Goal: Task Accomplishment & Management: Complete application form

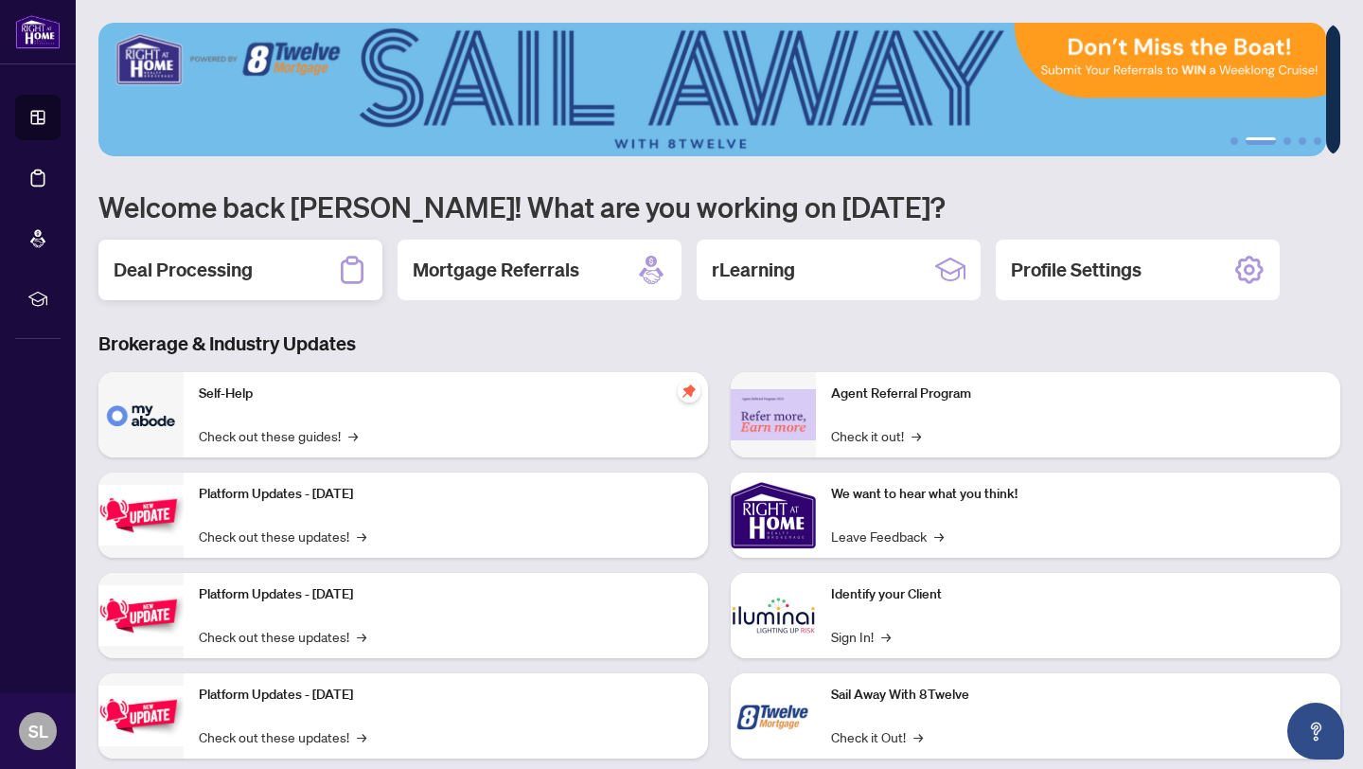
click at [266, 256] on div "Deal Processing" at bounding box center [240, 270] width 284 height 61
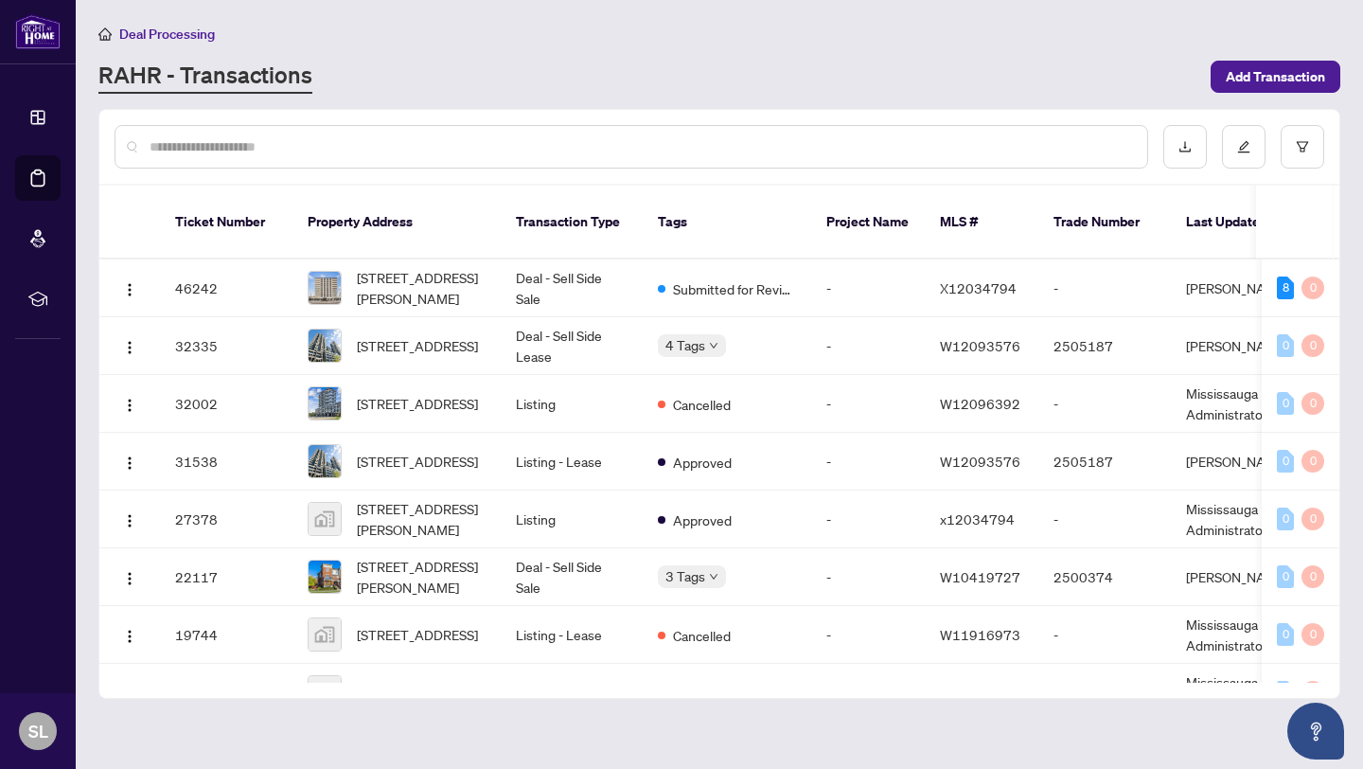
click at [230, 147] on input "text" at bounding box center [641, 146] width 983 height 21
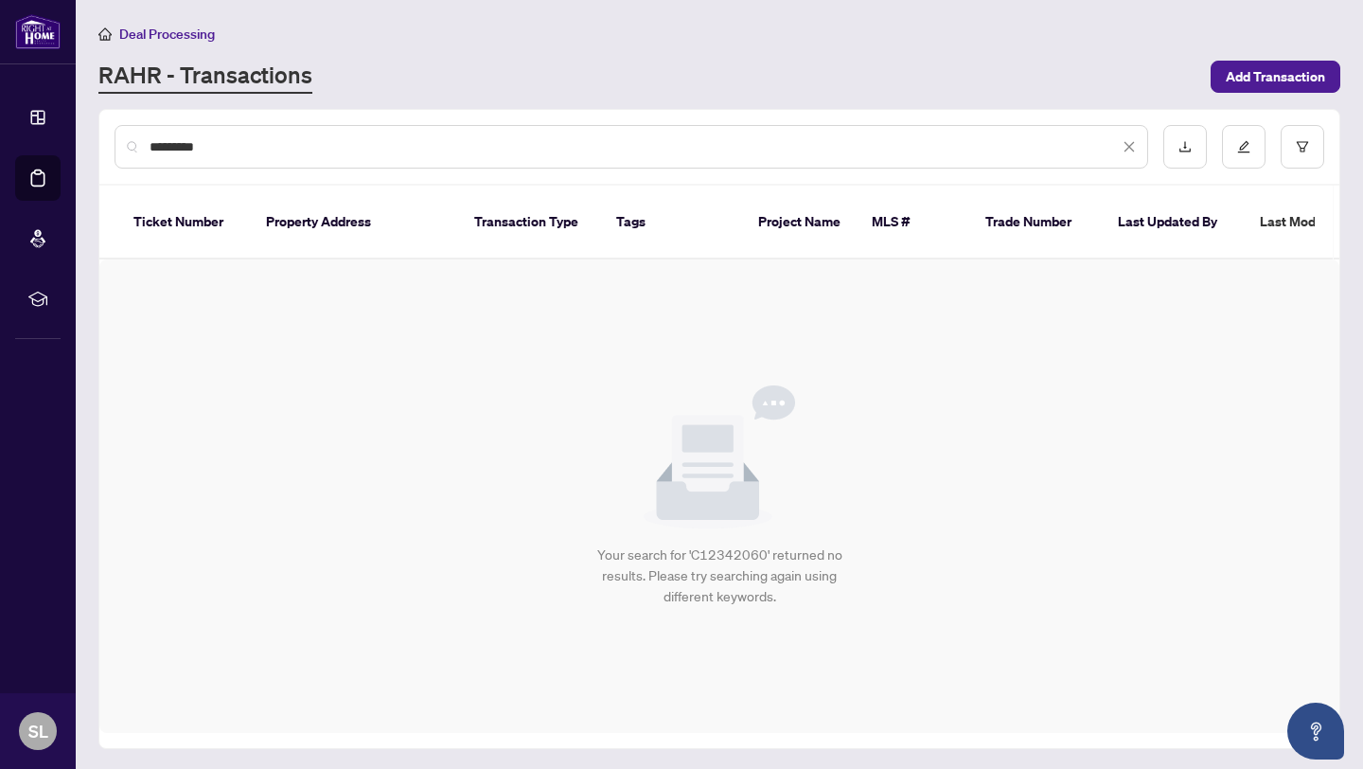
click at [231, 147] on input "*********" at bounding box center [634, 146] width 969 height 21
type input "*"
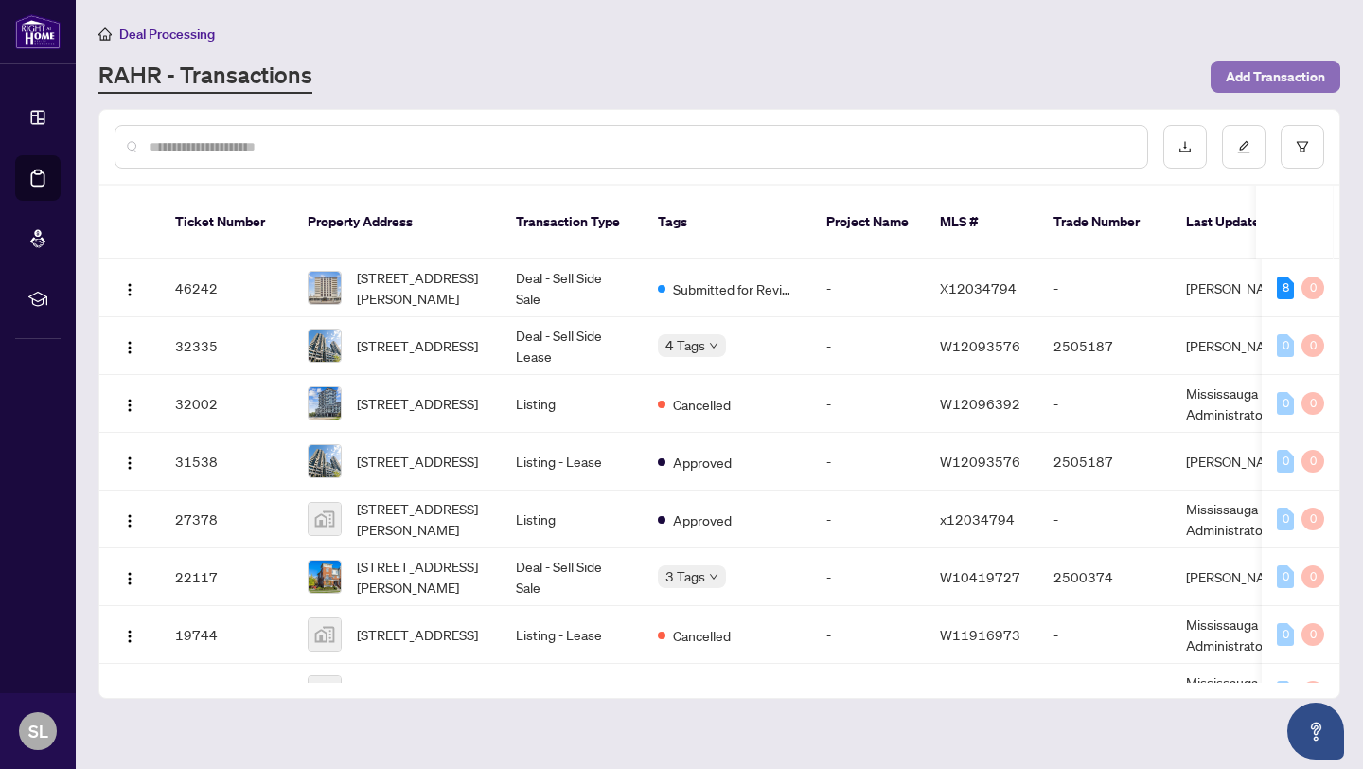
click at [1302, 70] on span "Add Transaction" at bounding box center [1275, 77] width 99 height 30
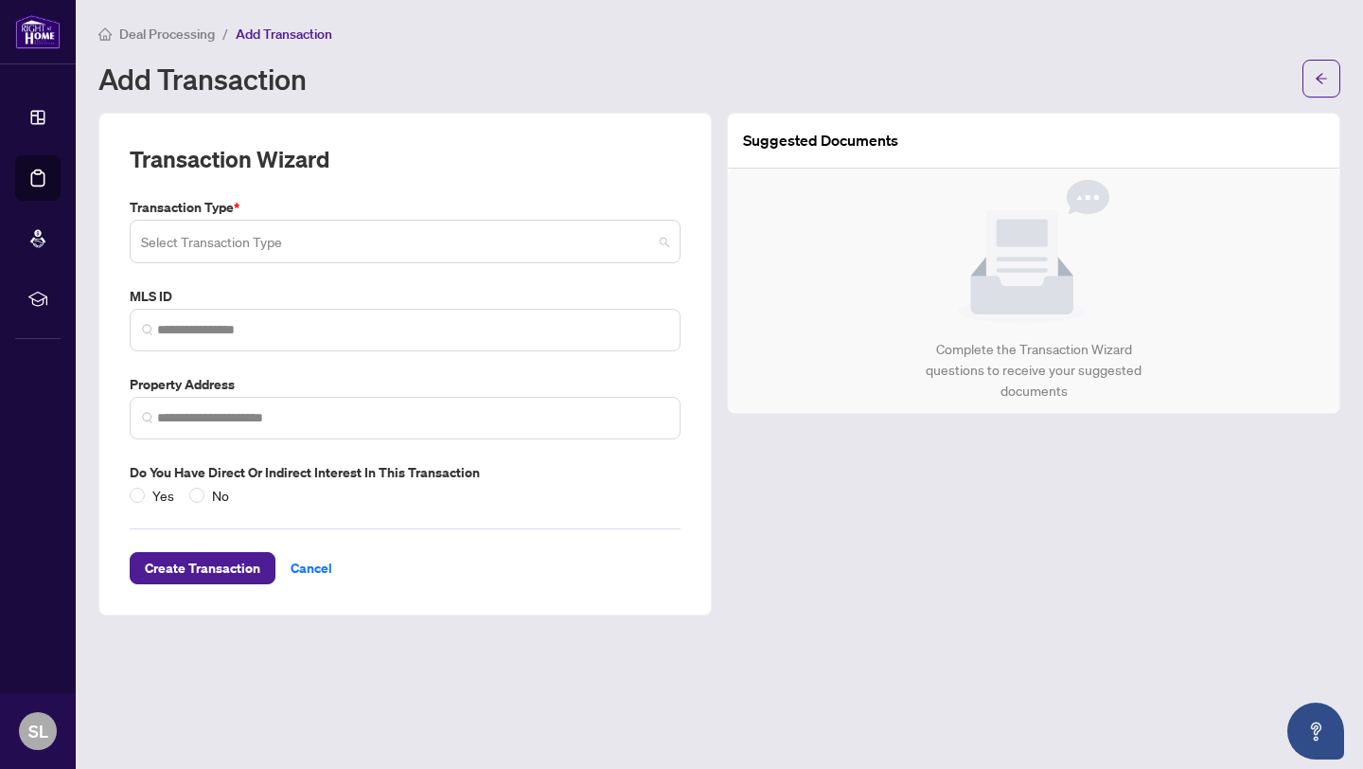
click at [557, 235] on input "search" at bounding box center [396, 244] width 511 height 42
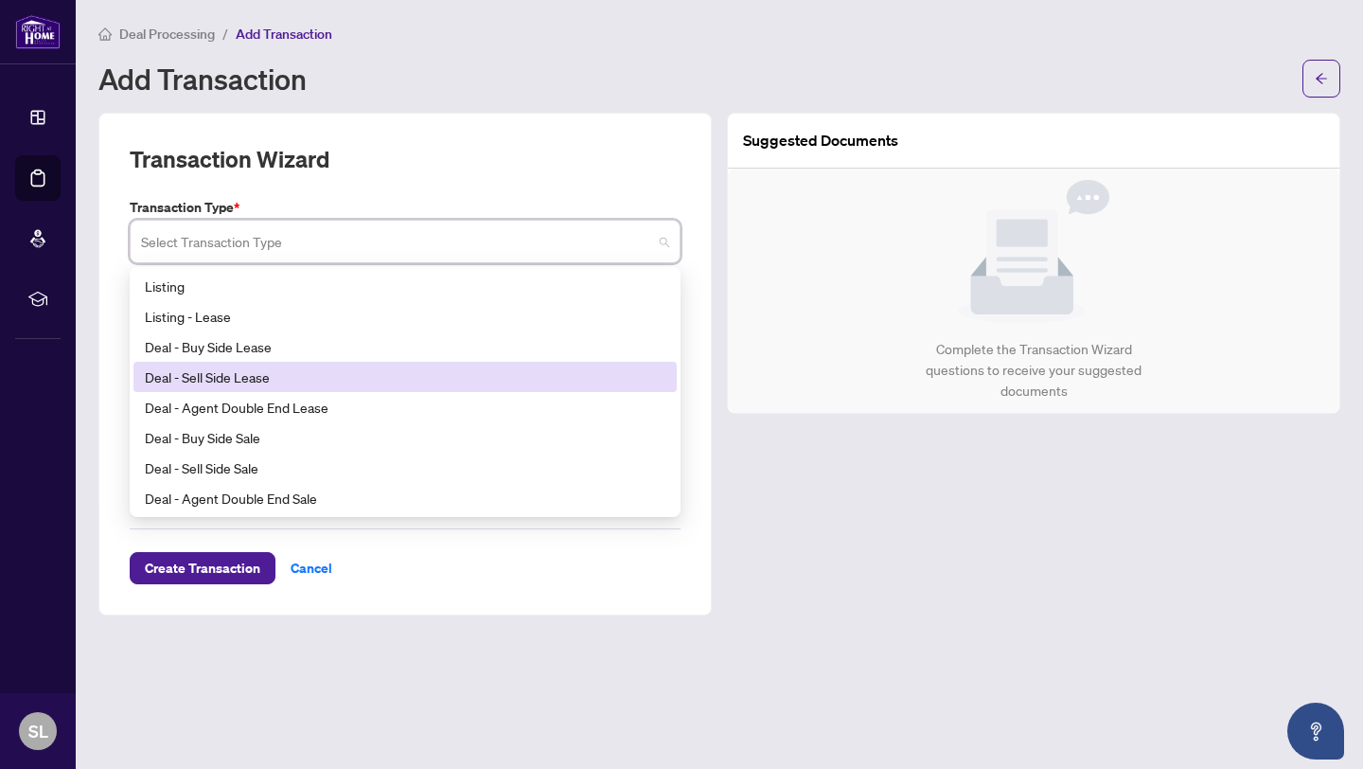
click at [322, 375] on div "Deal - Sell Side Lease" at bounding box center [405, 376] width 521 height 21
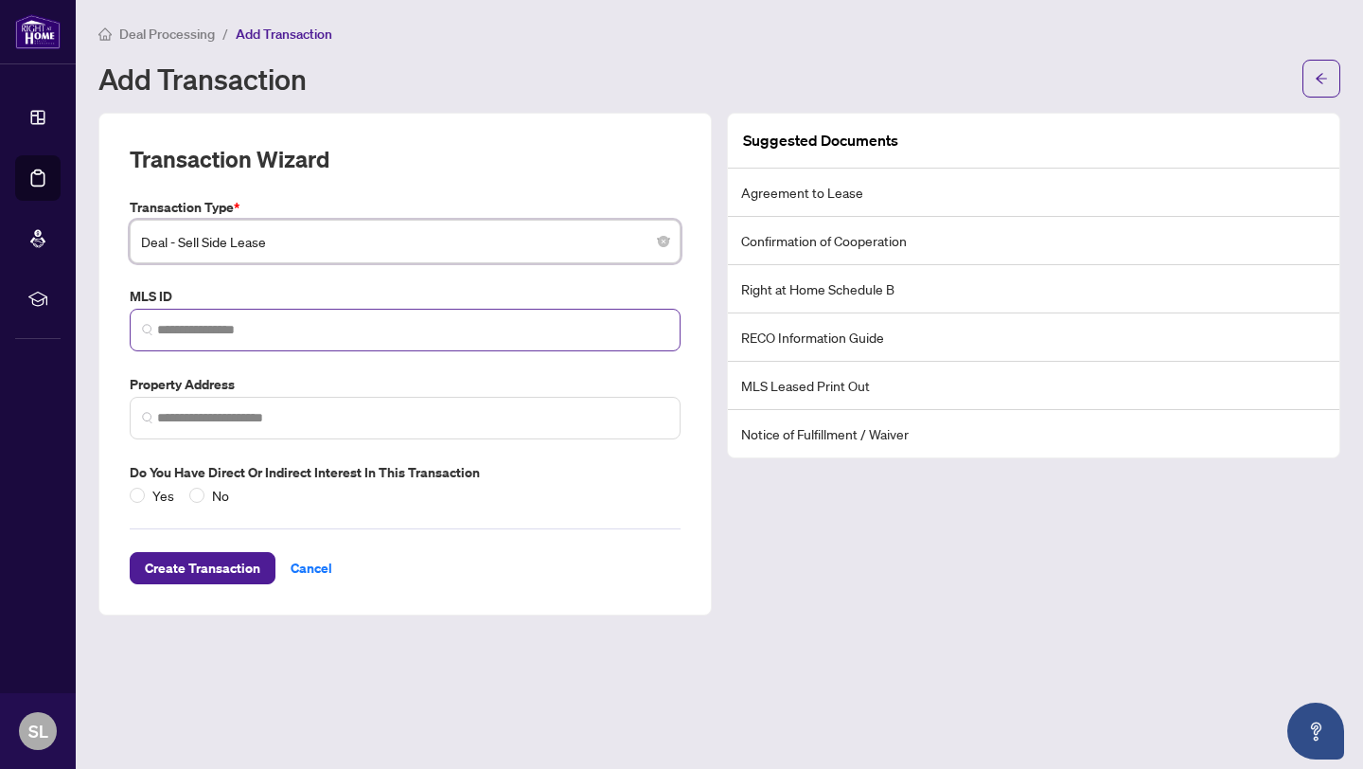
click at [294, 312] on span at bounding box center [405, 330] width 551 height 43
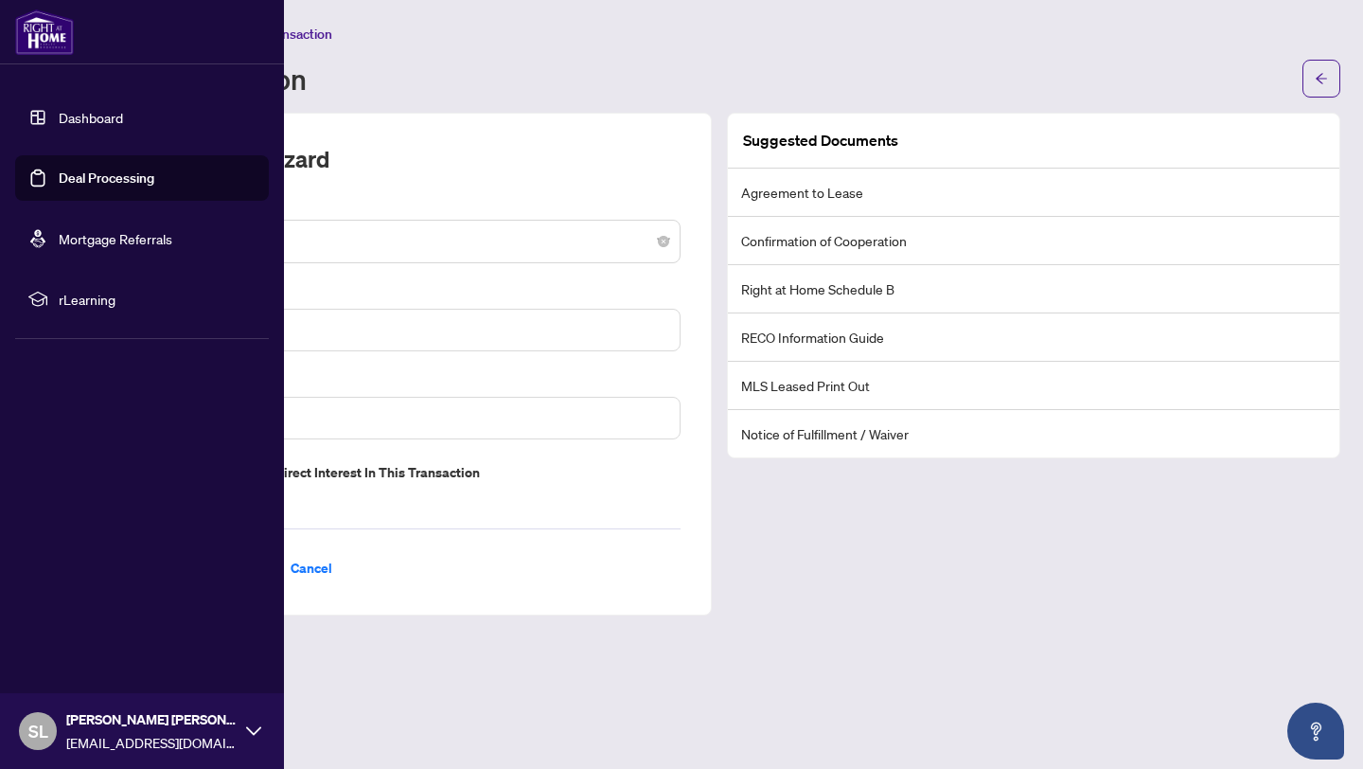
click at [64, 183] on link "Deal Processing" at bounding box center [107, 177] width 96 height 17
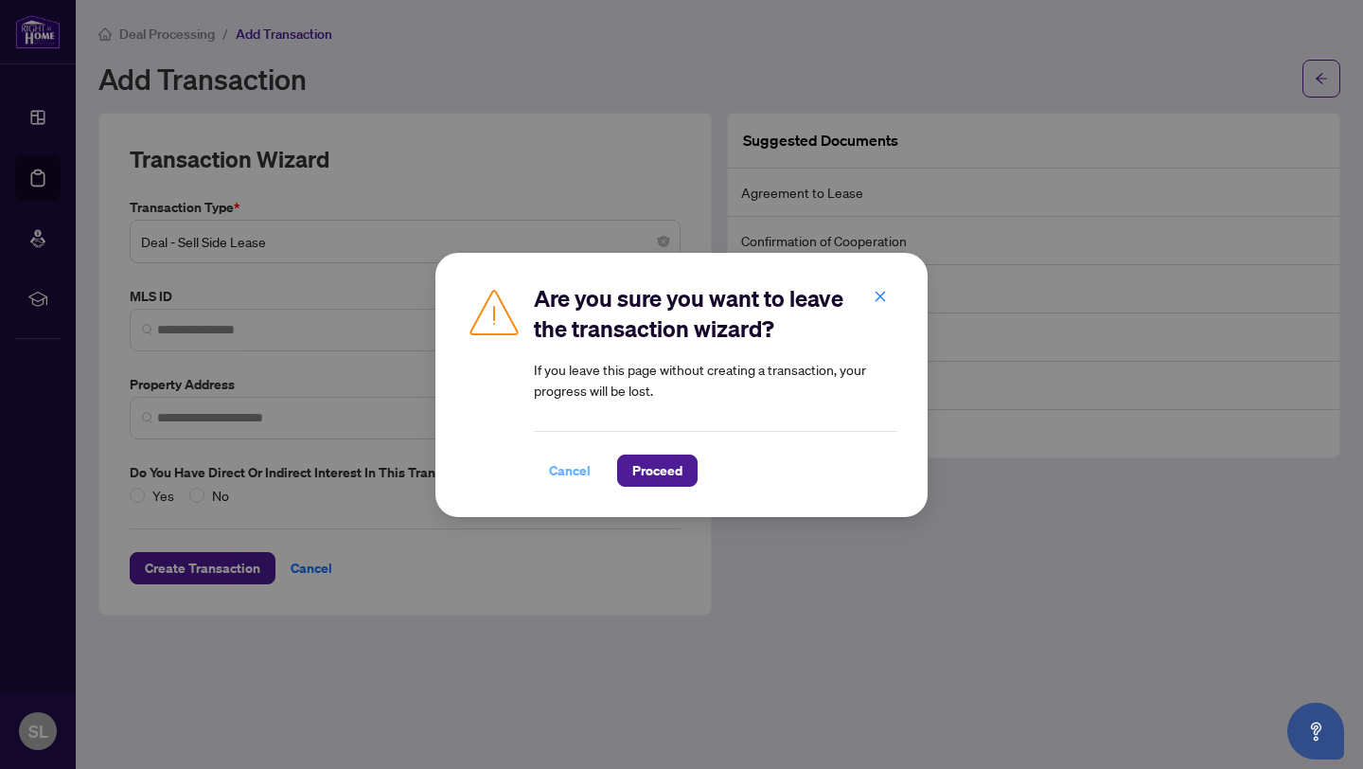
click at [577, 470] on span "Cancel" at bounding box center [570, 470] width 42 height 30
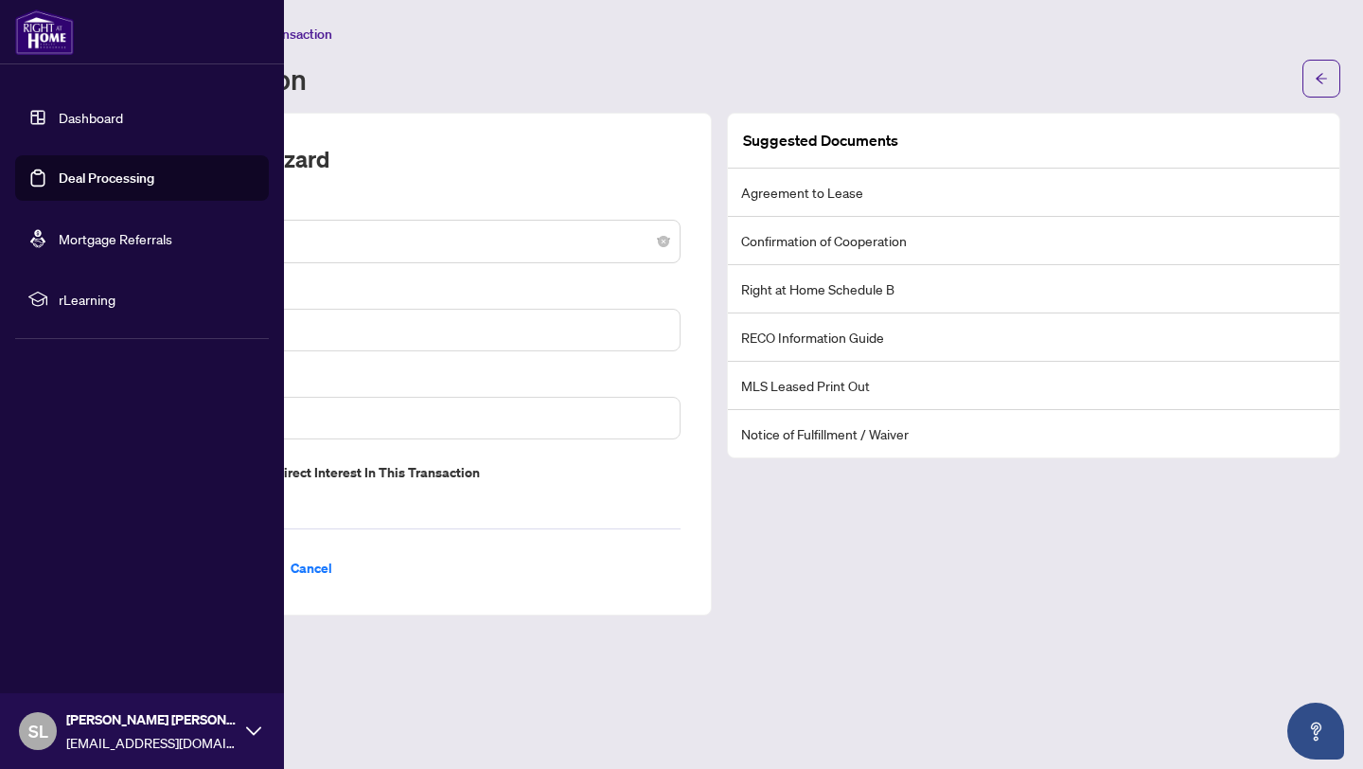
click at [61, 179] on link "Deal Processing" at bounding box center [107, 177] width 96 height 17
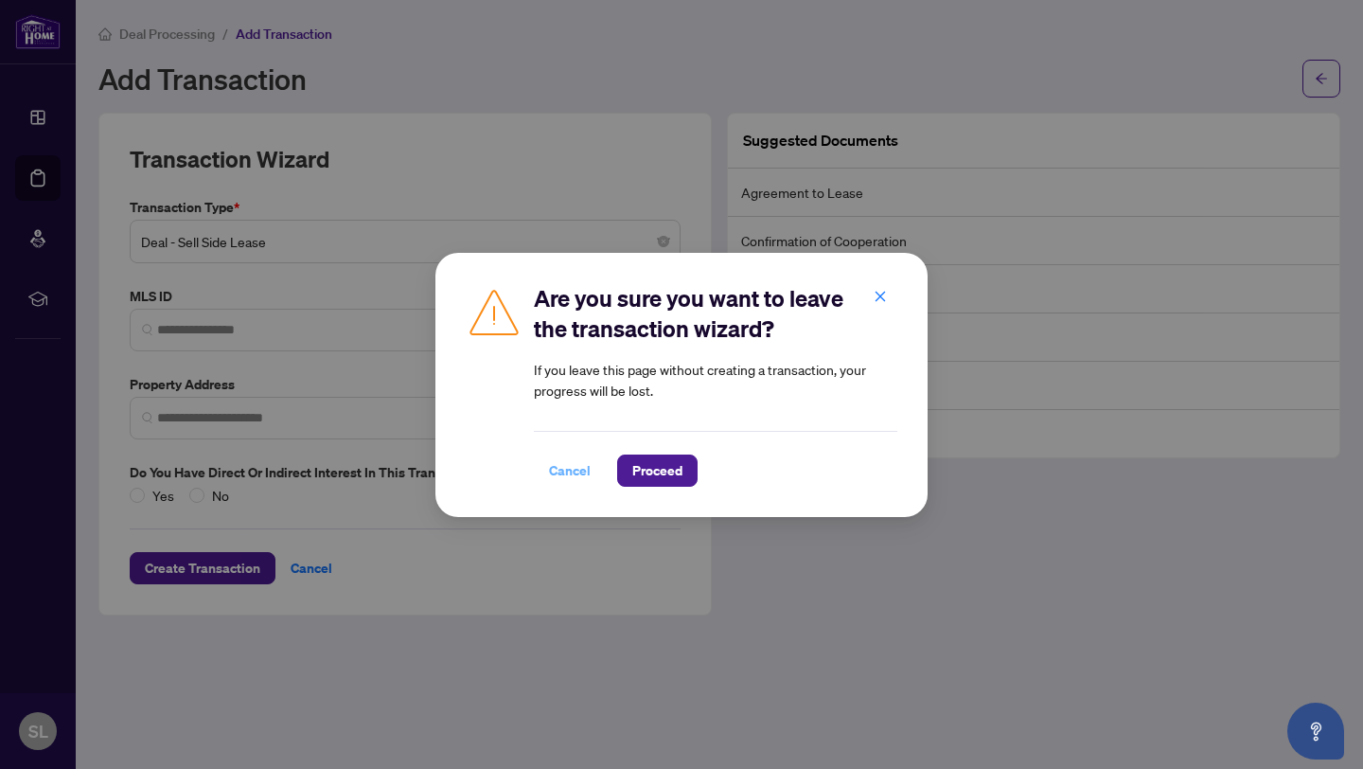
click at [582, 469] on span "Cancel" at bounding box center [570, 470] width 42 height 30
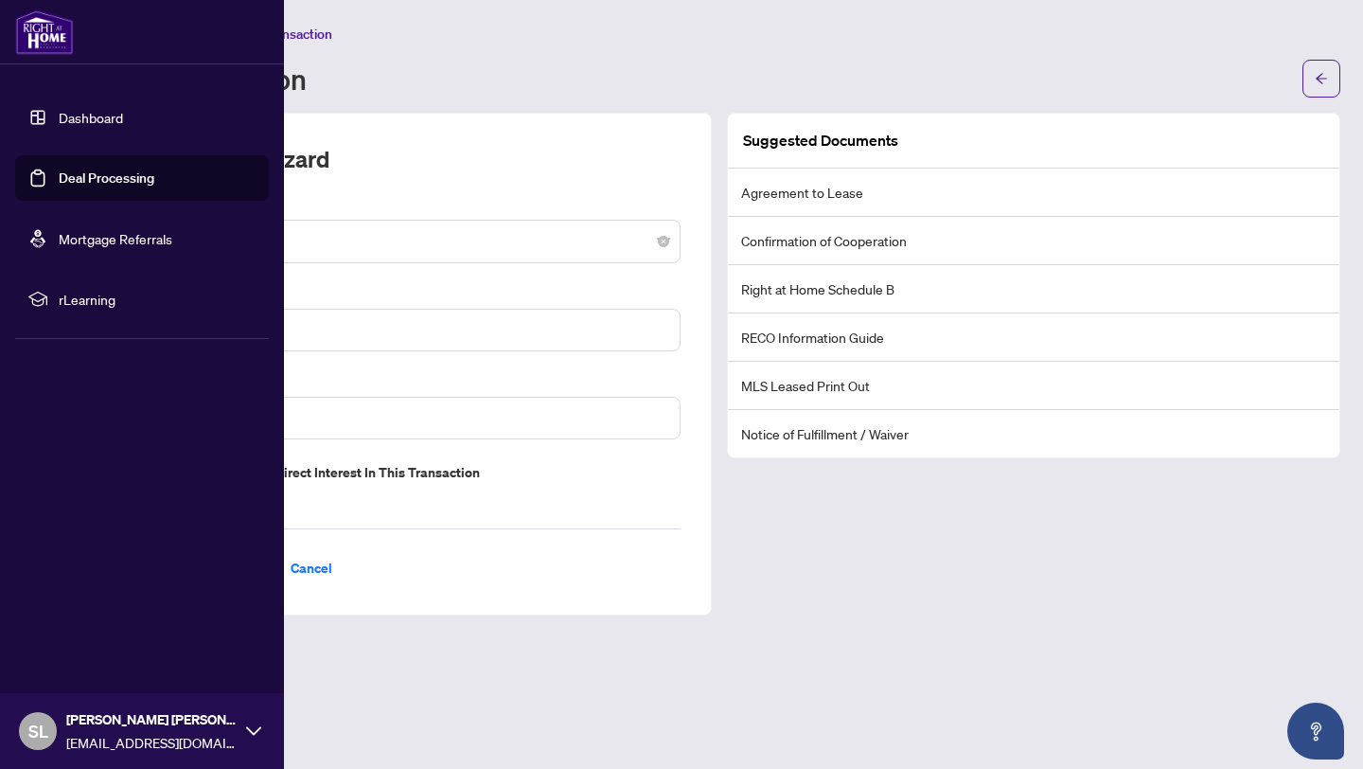
click at [94, 176] on link "Deal Processing" at bounding box center [107, 177] width 96 height 17
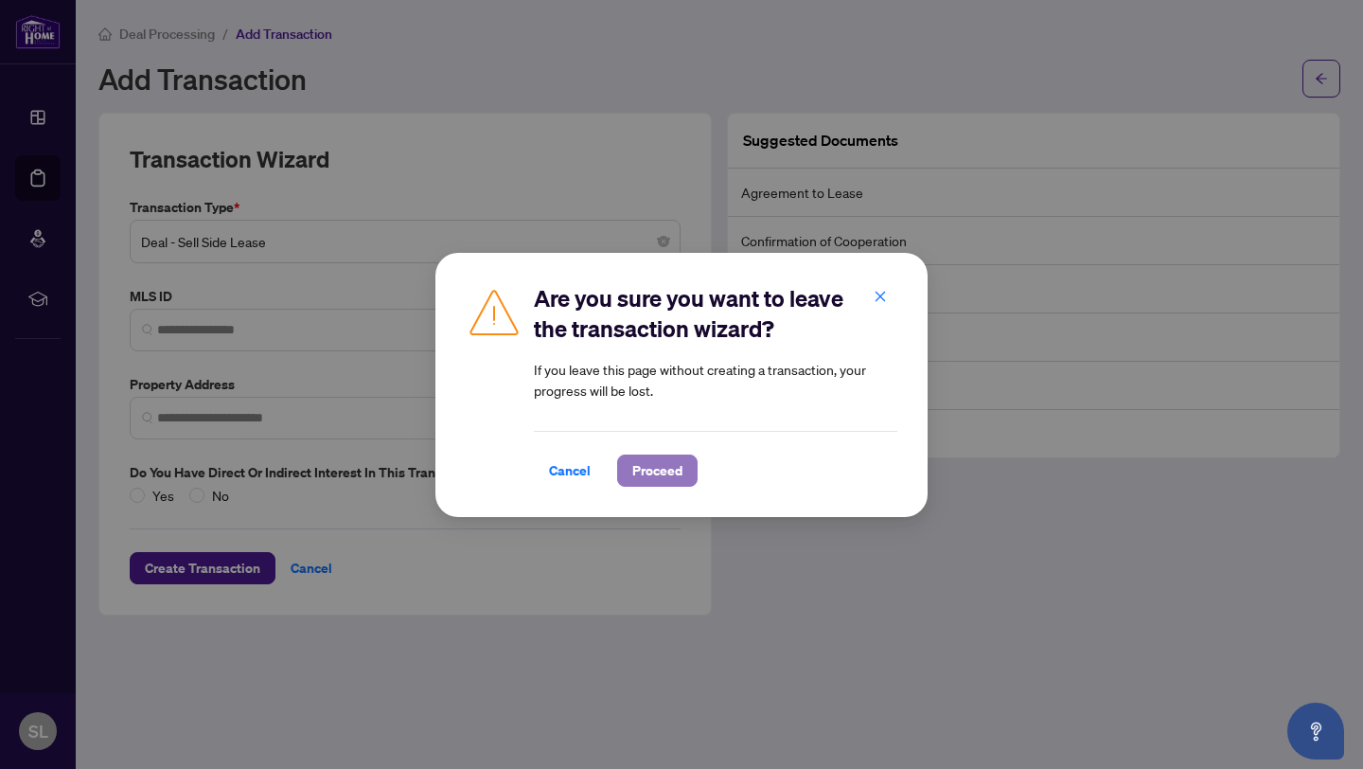
click at [666, 461] on span "Proceed" at bounding box center [657, 470] width 50 height 30
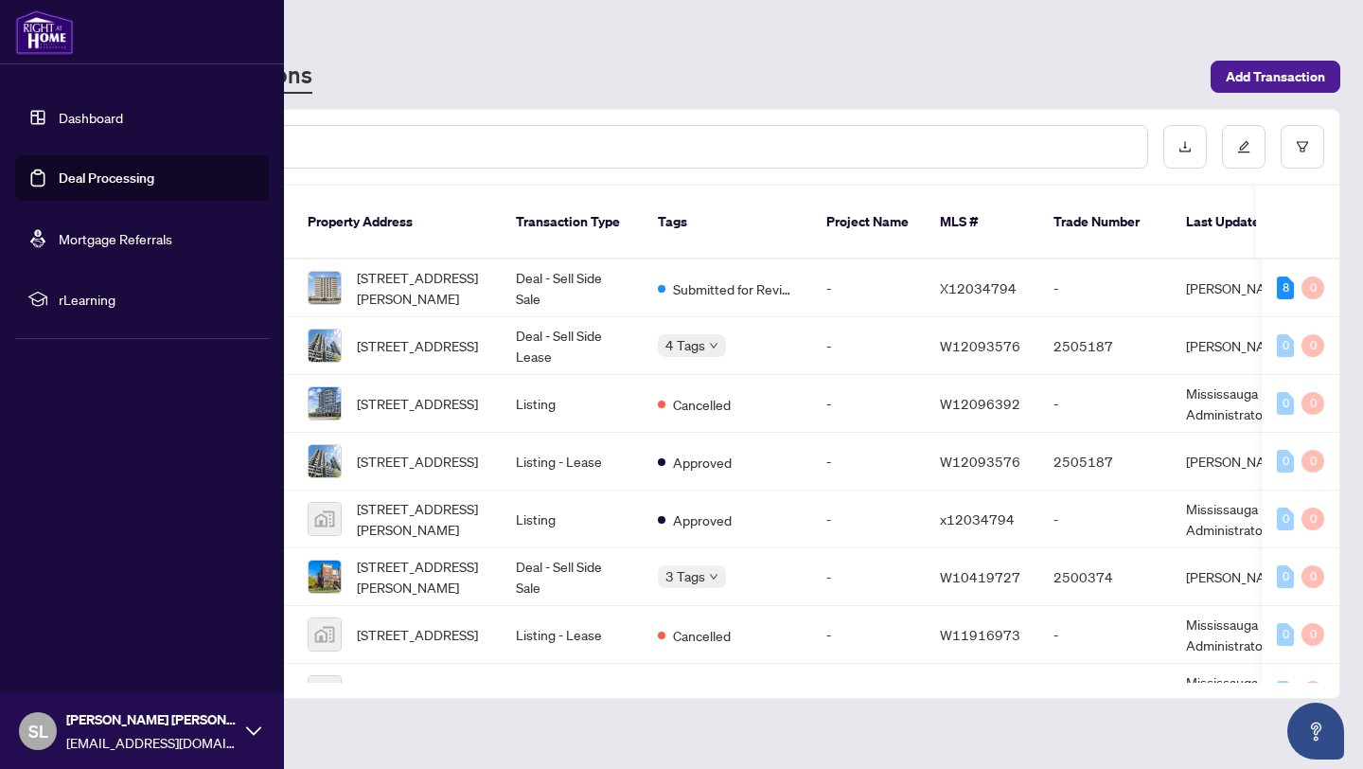
click at [98, 178] on link "Deal Processing" at bounding box center [107, 177] width 96 height 17
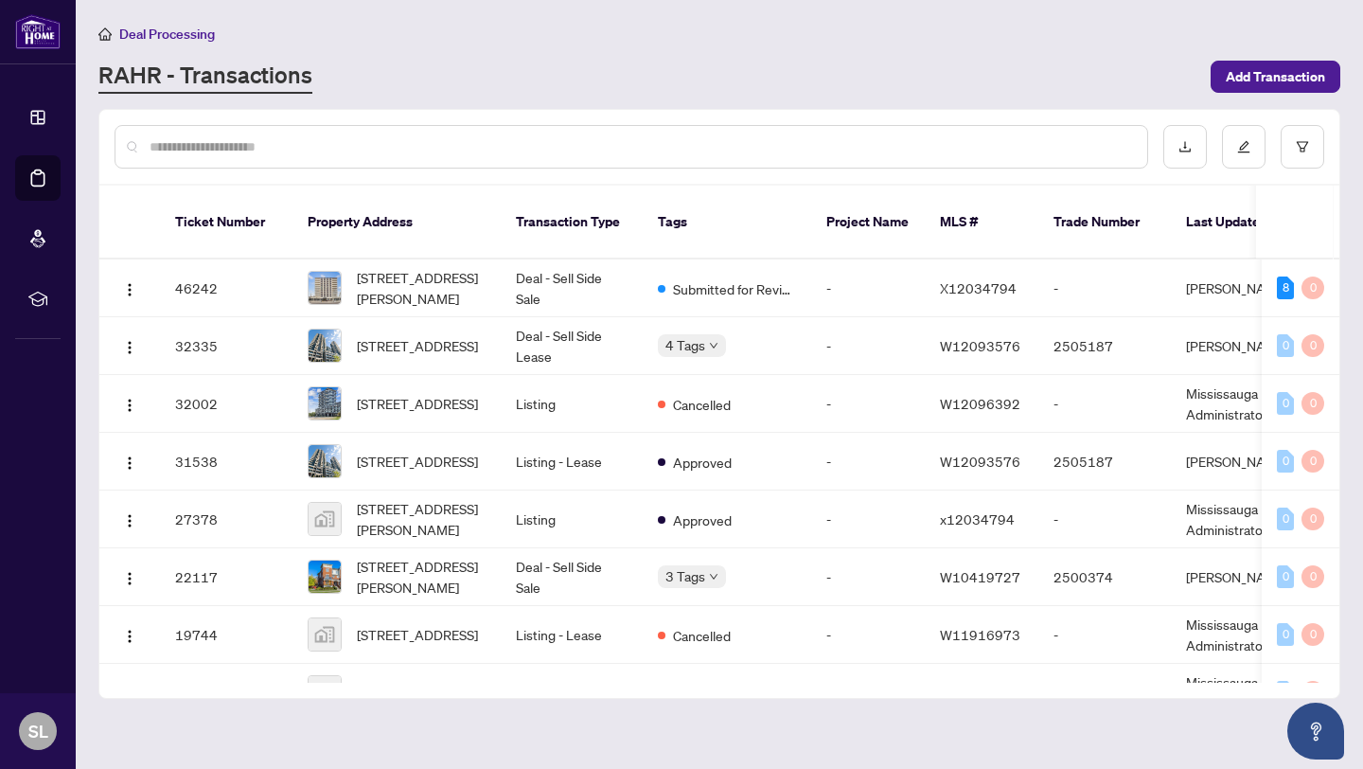
click at [409, 150] on input "text" at bounding box center [641, 146] width 983 height 21
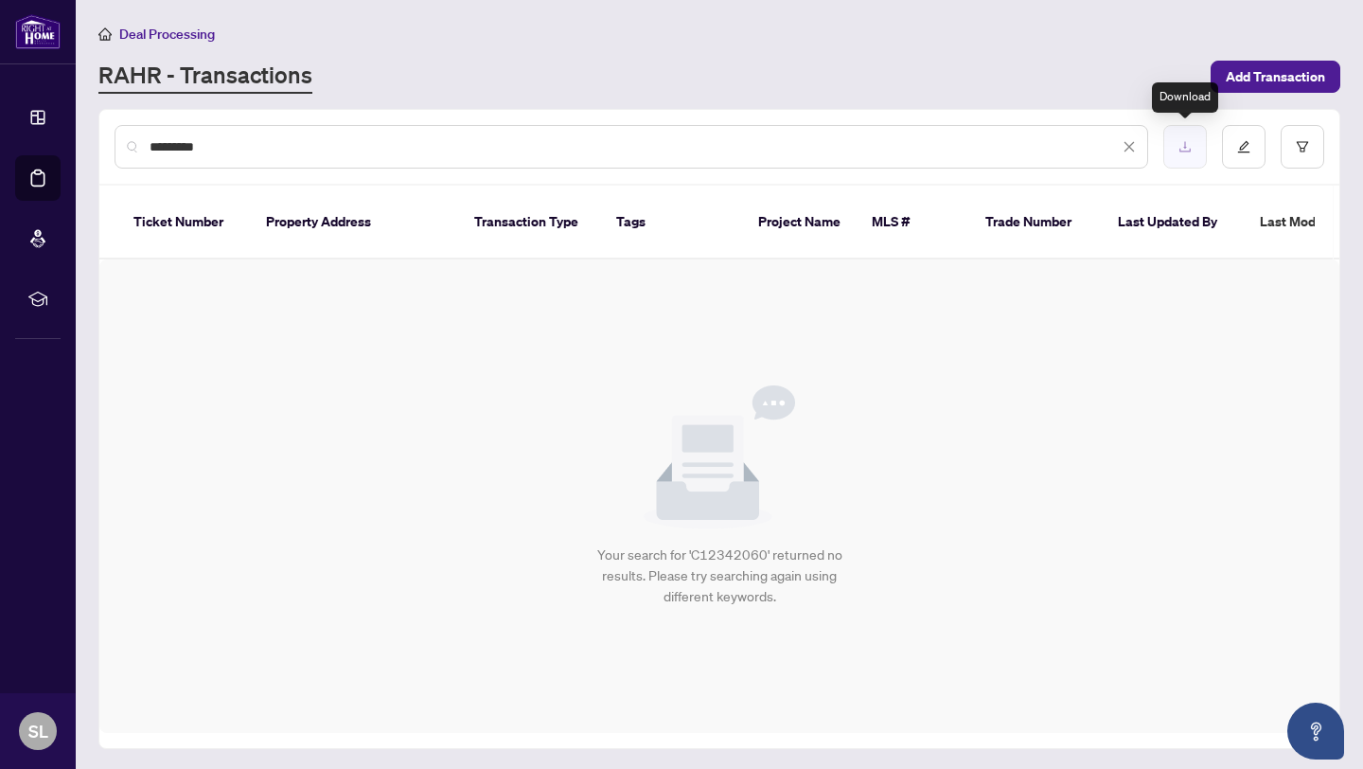
type input "*********"
click at [1183, 144] on icon "download" at bounding box center [1185, 146] width 13 height 13
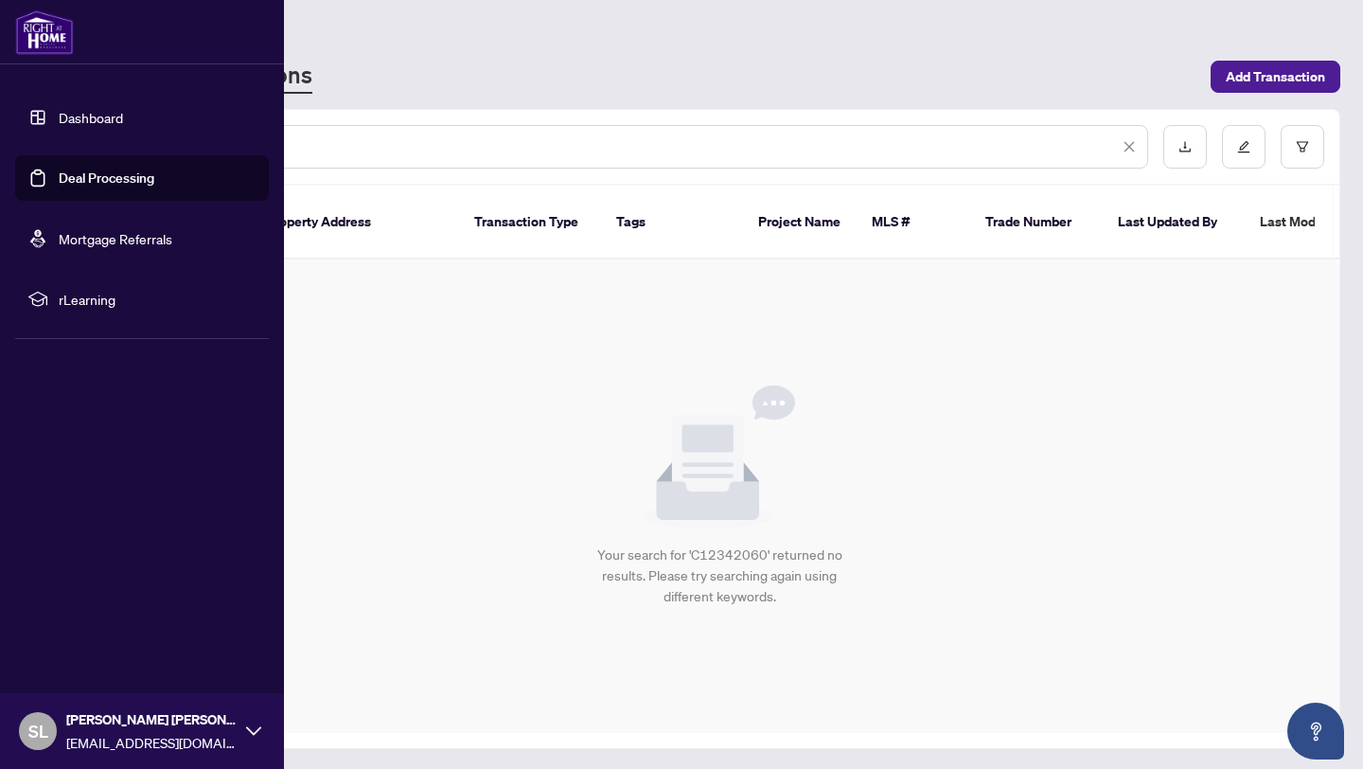
click at [59, 186] on link "Deal Processing" at bounding box center [107, 177] width 96 height 17
click at [99, 181] on link "Deal Processing" at bounding box center [107, 177] width 96 height 17
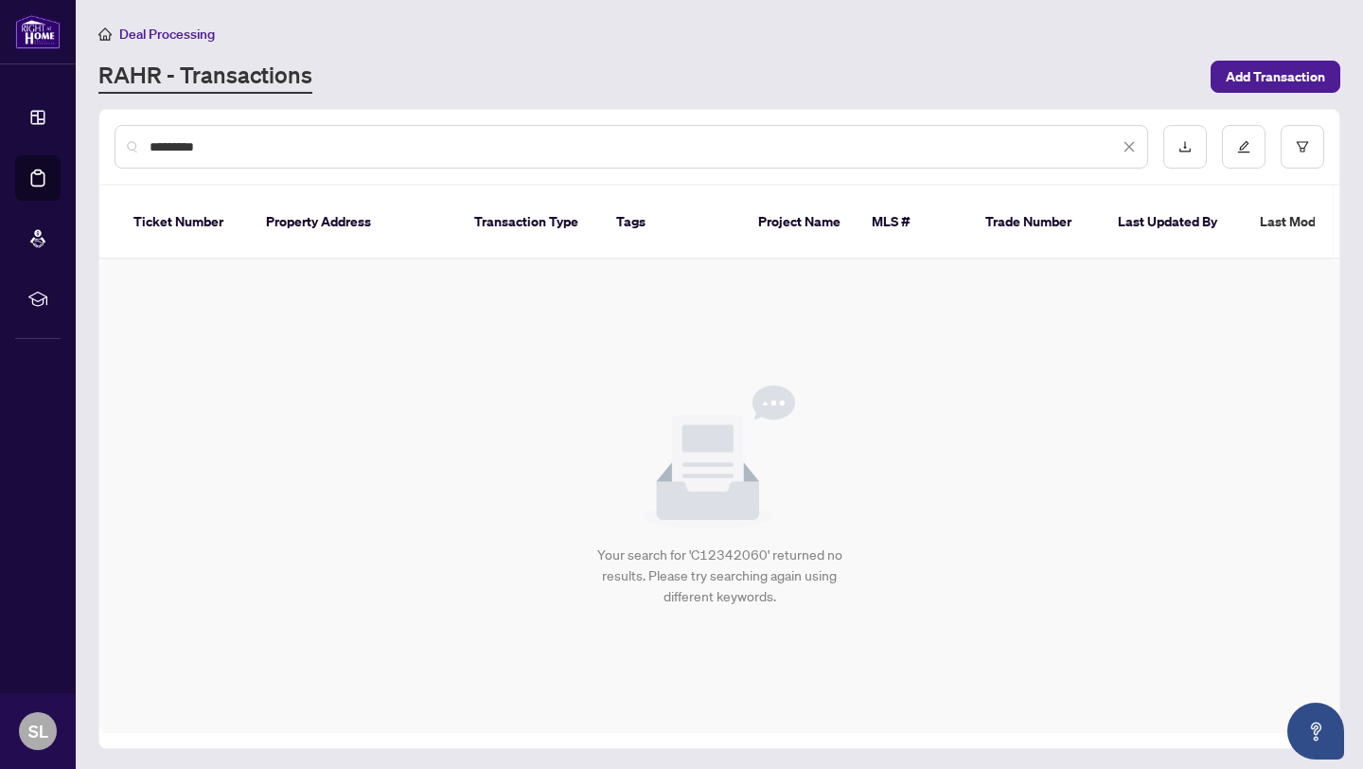
click at [1126, 137] on span at bounding box center [1129, 146] width 13 height 21
click at [1131, 145] on icon "close" at bounding box center [1129, 146] width 13 height 13
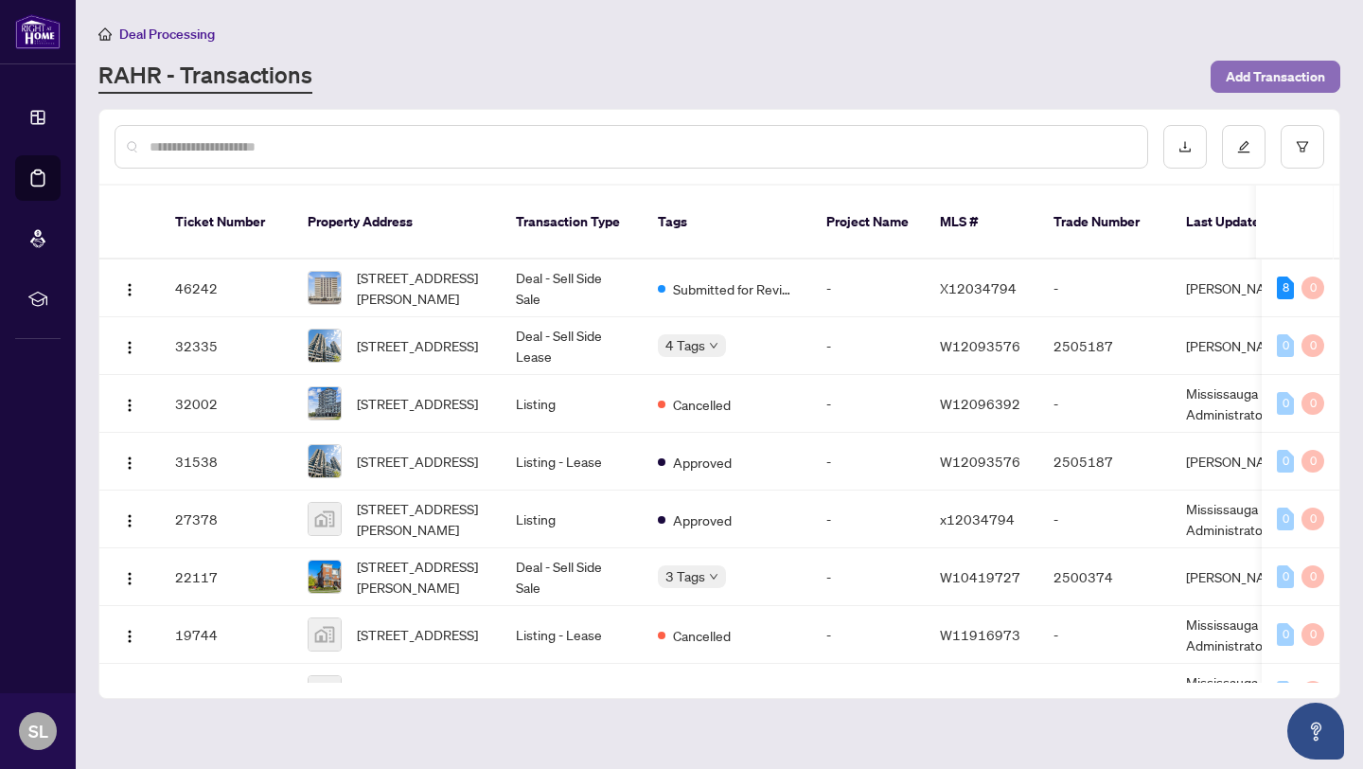
click at [1310, 81] on span "Add Transaction" at bounding box center [1275, 77] width 99 height 30
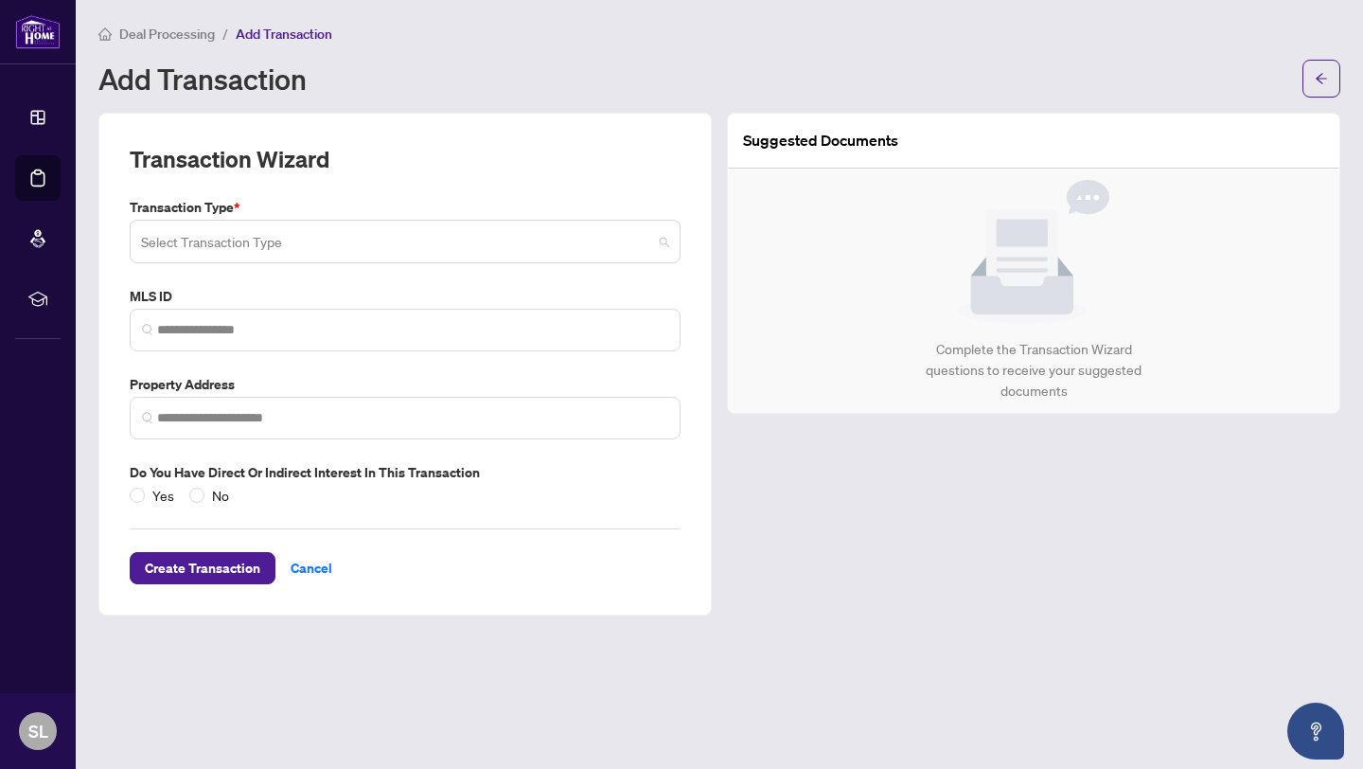
click at [656, 240] on span at bounding box center [405, 241] width 528 height 36
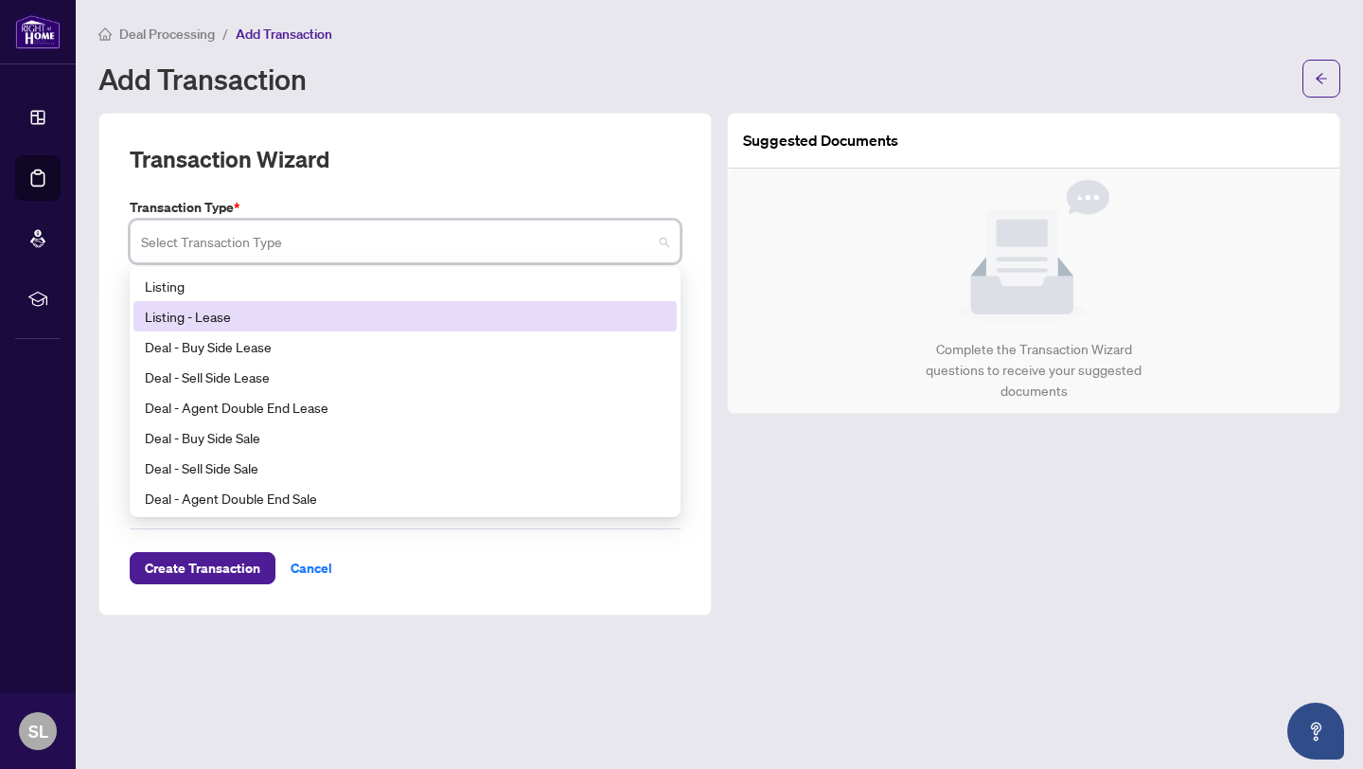
click at [413, 302] on div "Listing - Lease" at bounding box center [404, 316] width 543 height 30
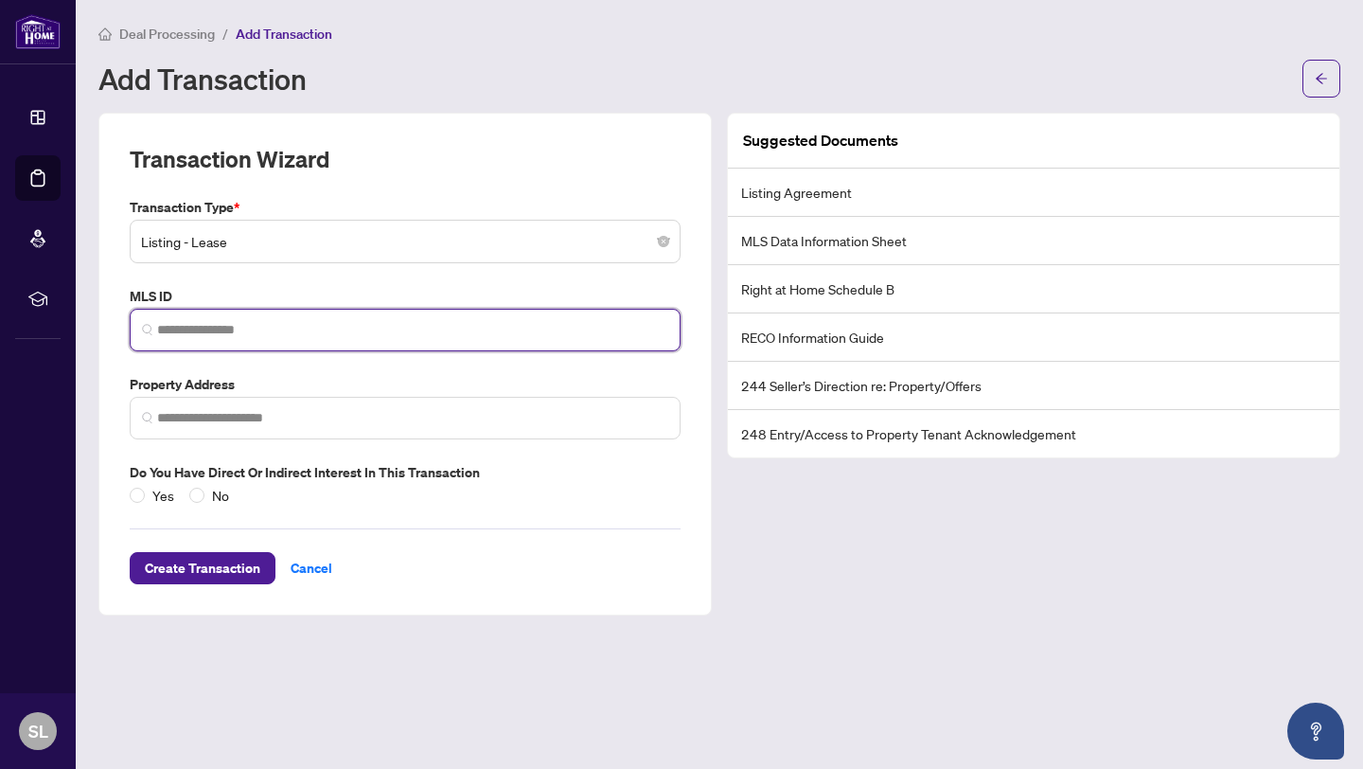
click at [348, 331] on input "search" at bounding box center [412, 330] width 511 height 20
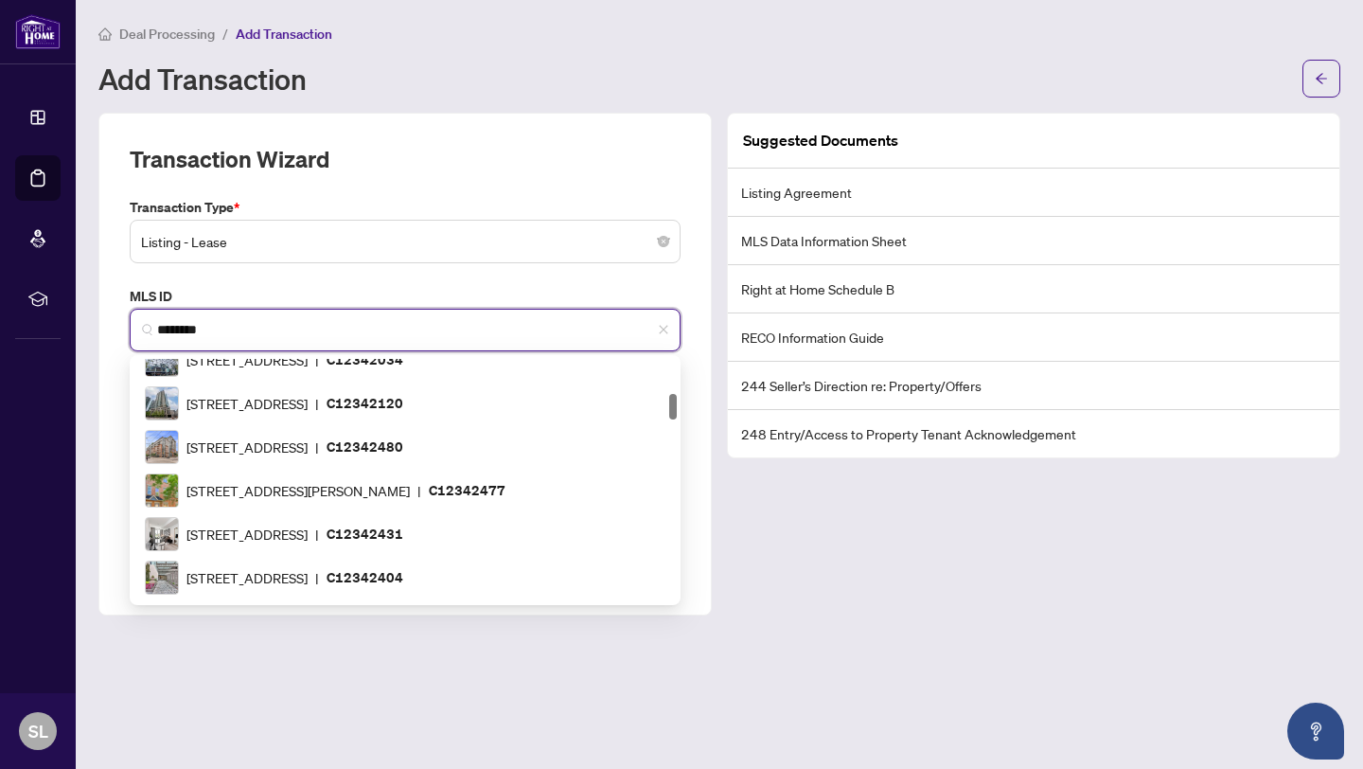
scroll to position [117, 0]
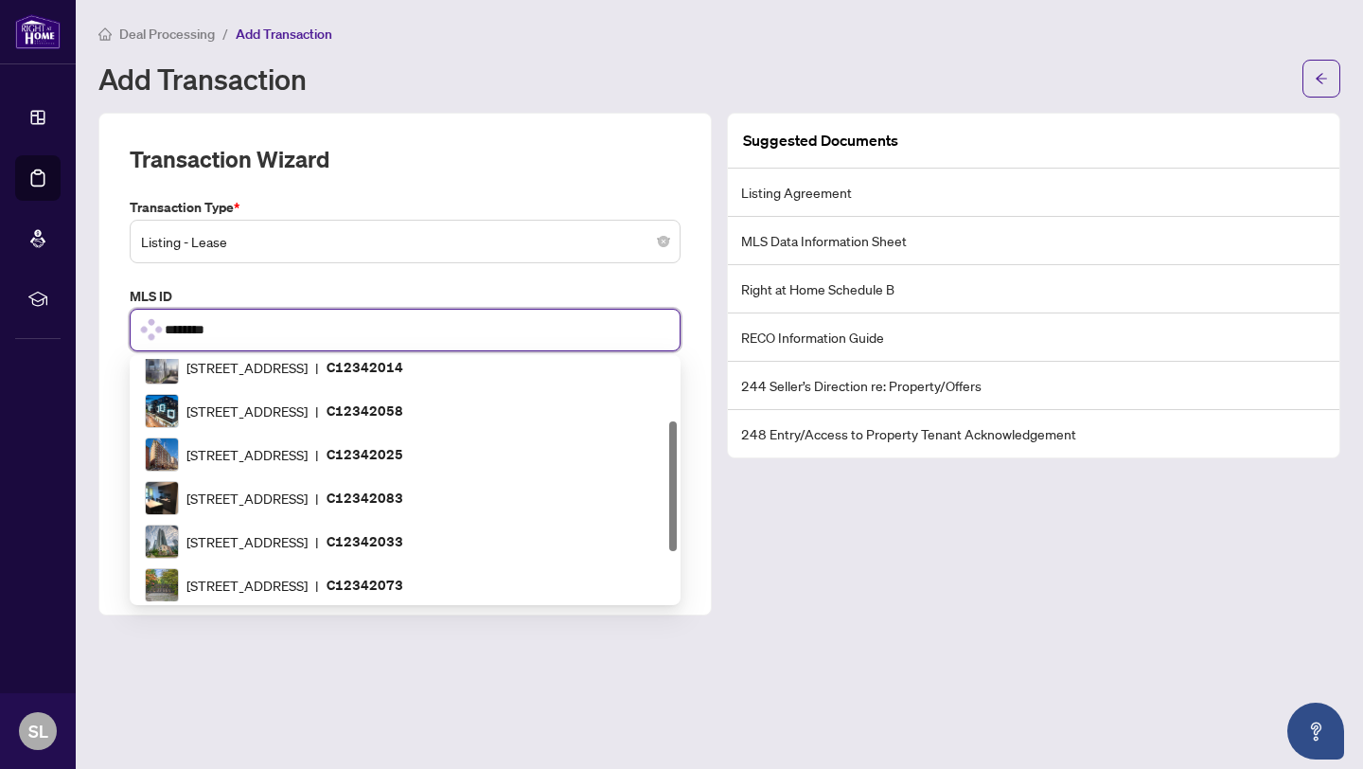
type input "*********"
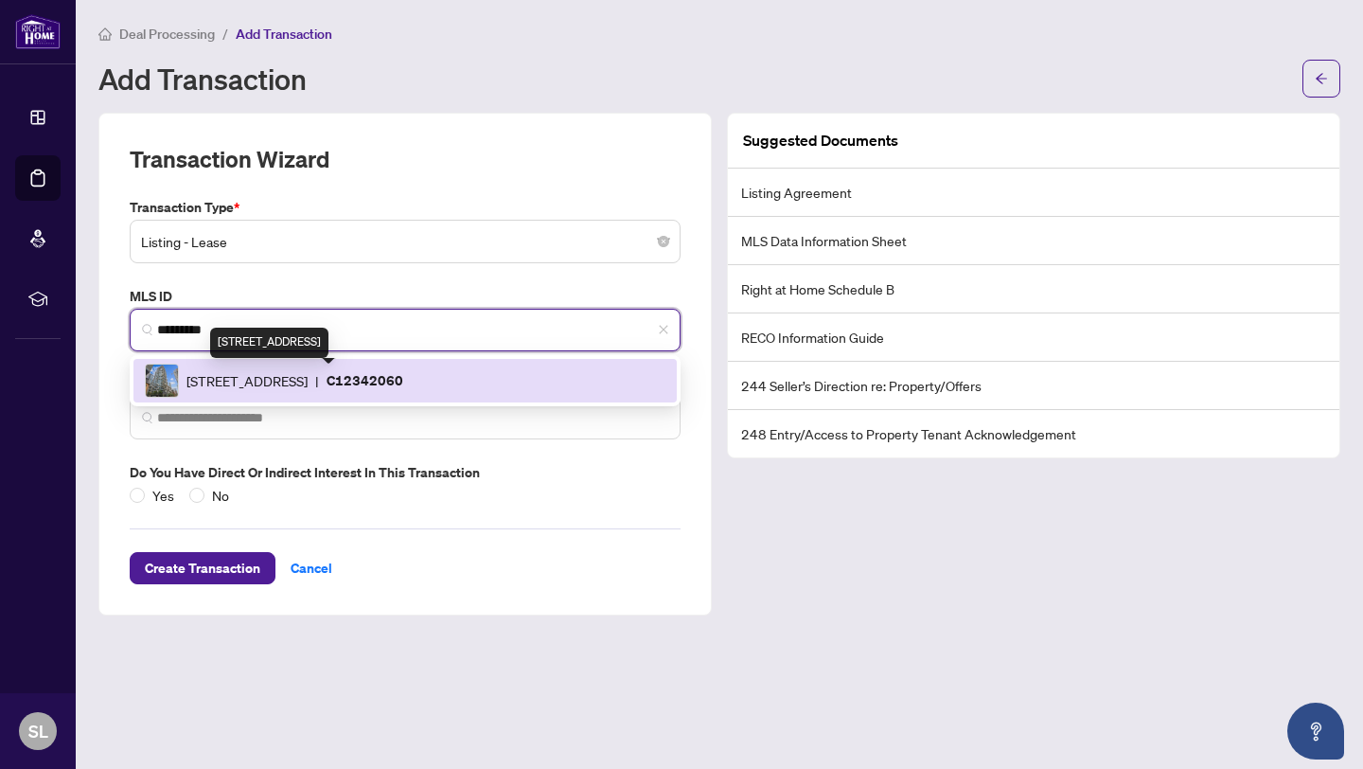
click at [286, 376] on span "[STREET_ADDRESS]" at bounding box center [246, 380] width 121 height 21
type input "**********"
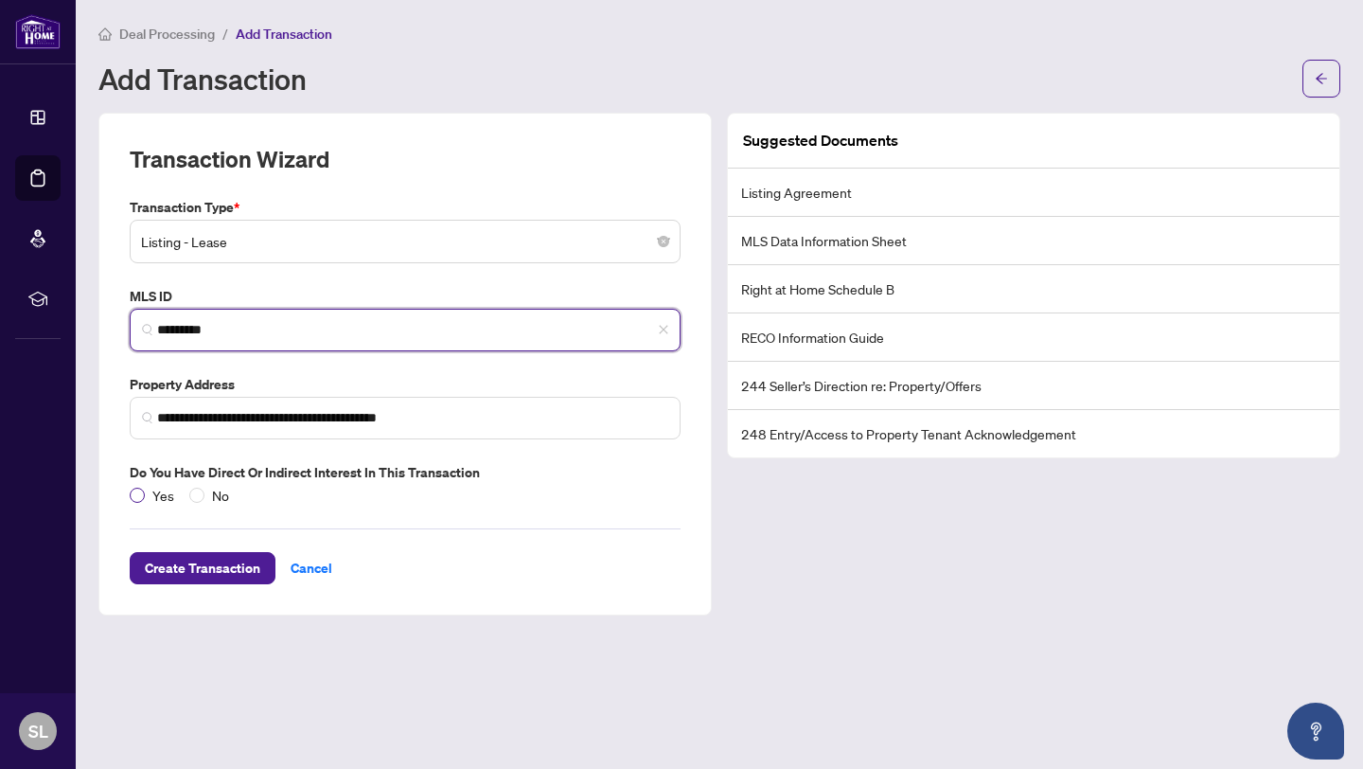
type input "*********"
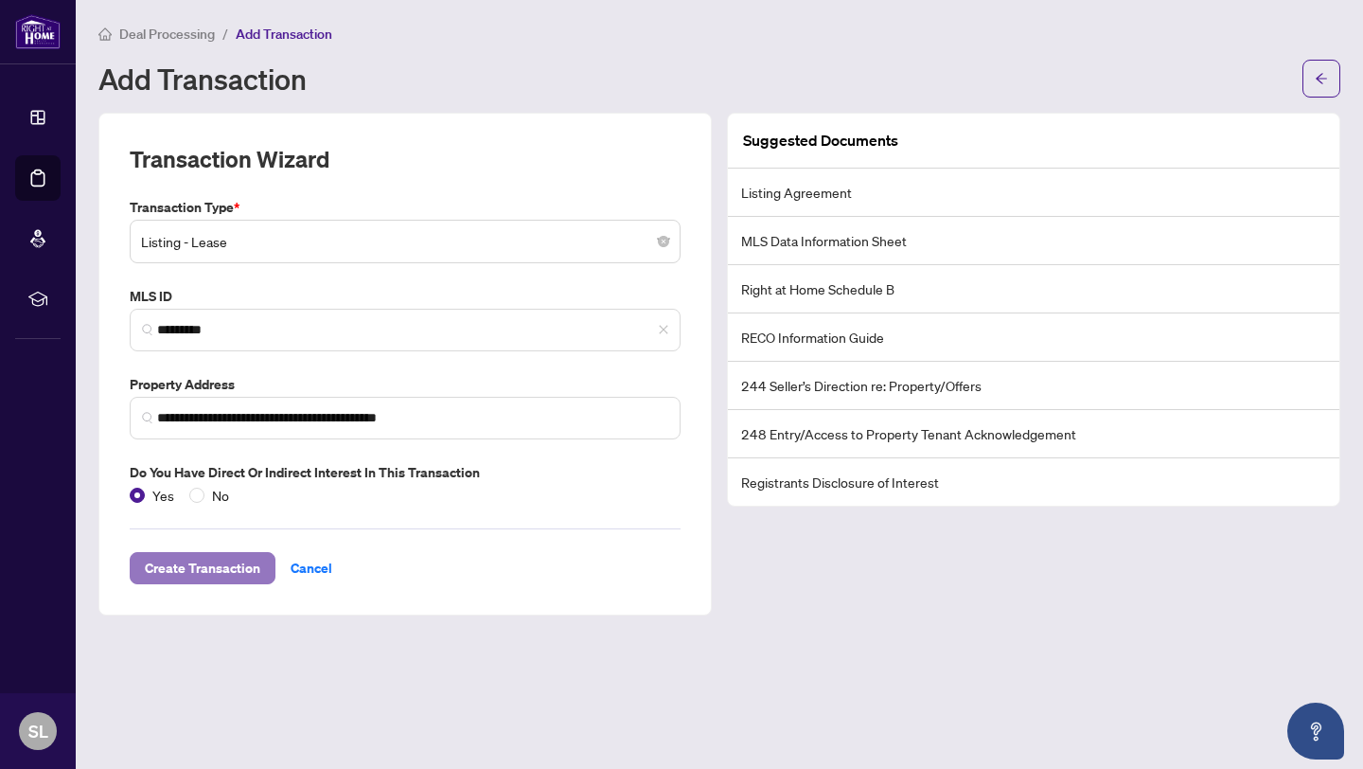
click at [253, 565] on span "Create Transaction" at bounding box center [202, 568] width 115 height 30
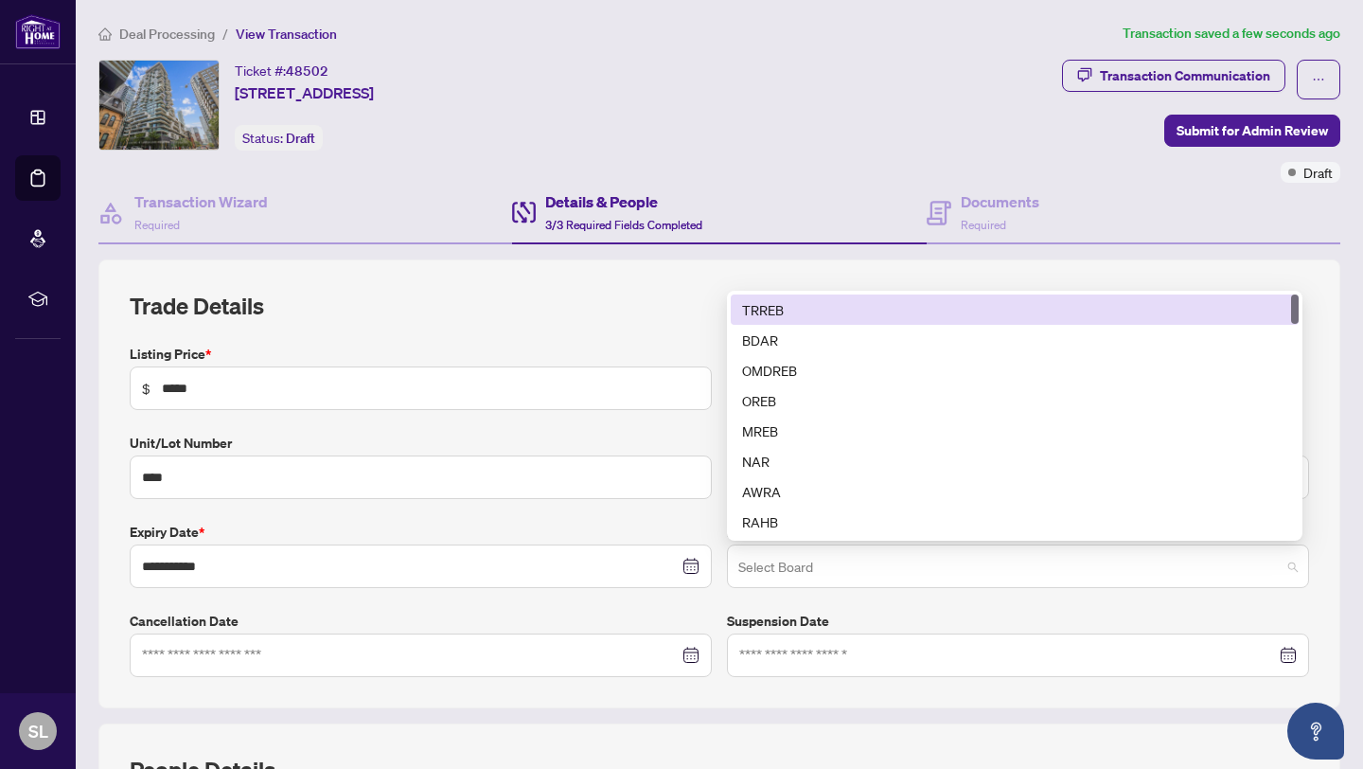
click at [1278, 563] on span at bounding box center [1017, 566] width 559 height 36
click at [830, 300] on div "TRREB" at bounding box center [1014, 309] width 545 height 21
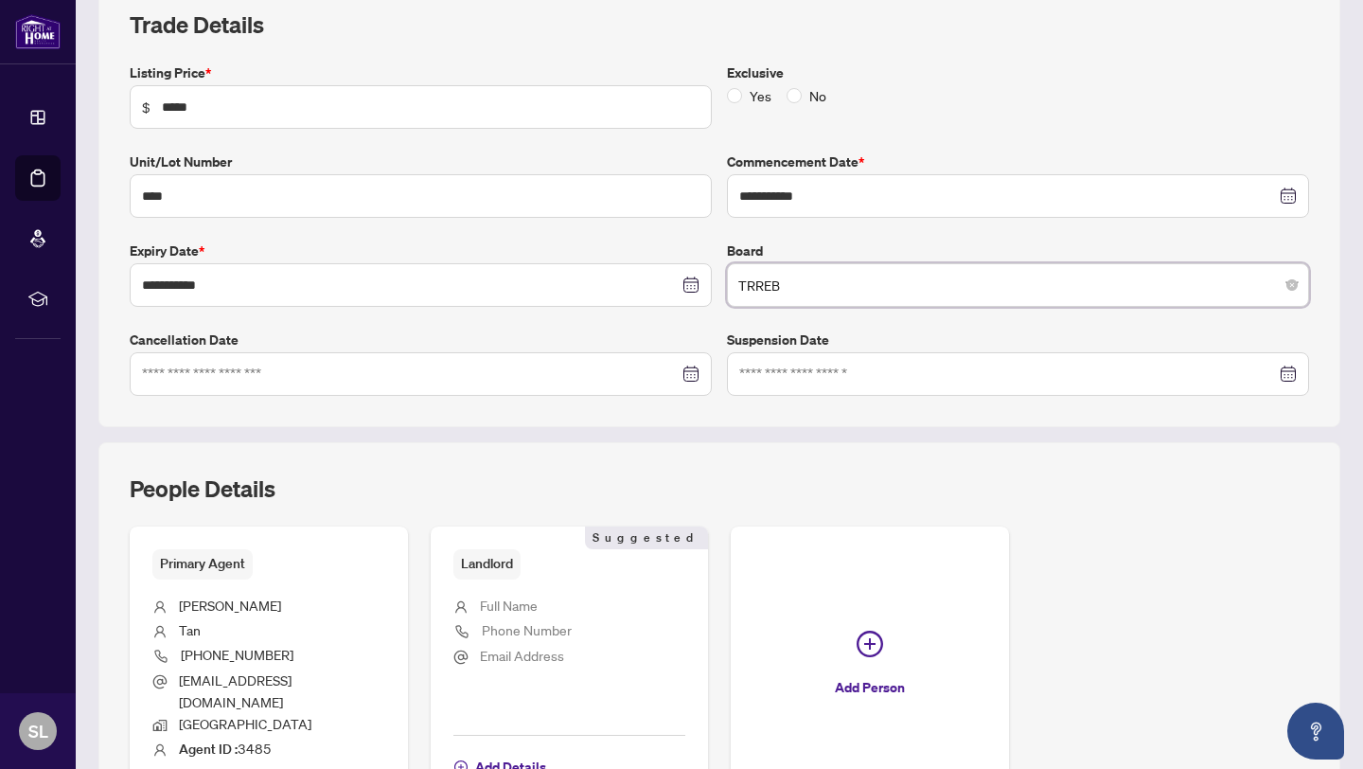
scroll to position [465, 0]
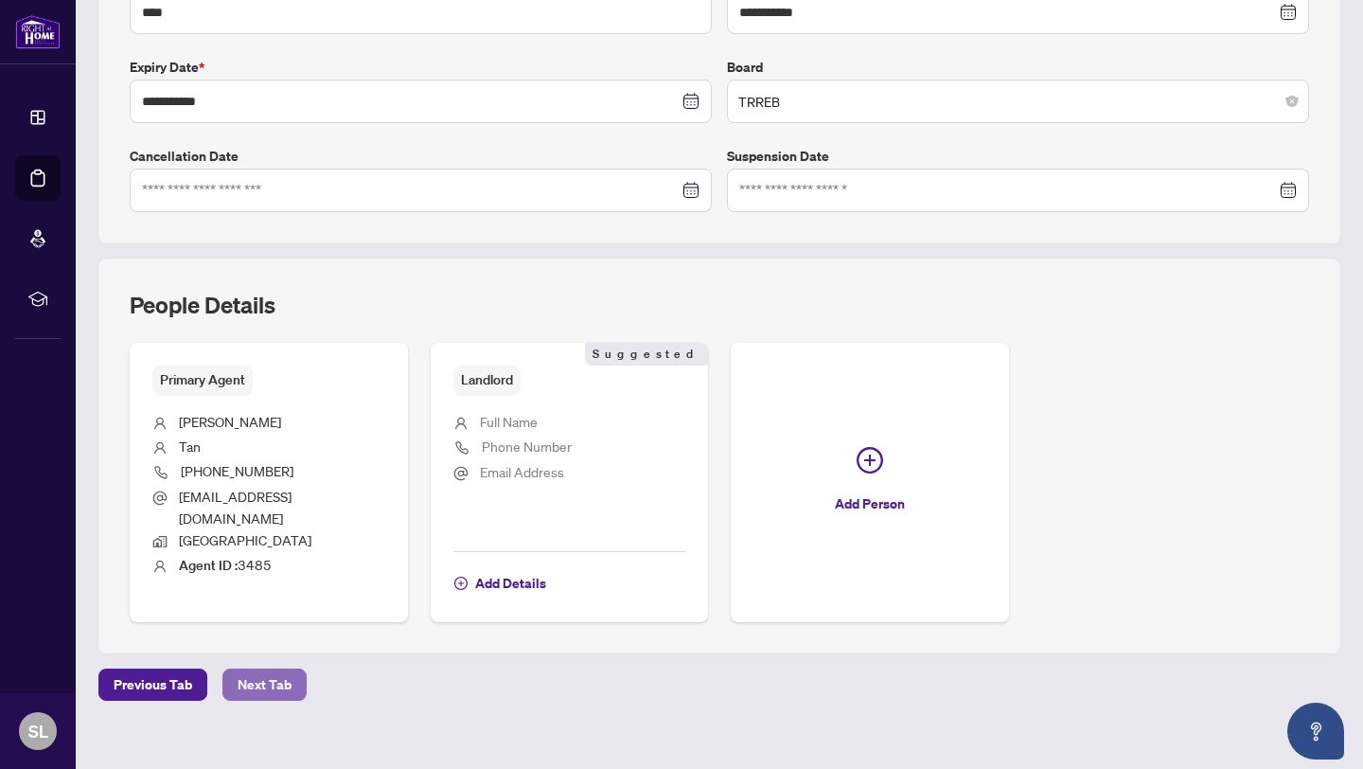
click at [265, 669] on span "Next Tab" at bounding box center [265, 684] width 54 height 30
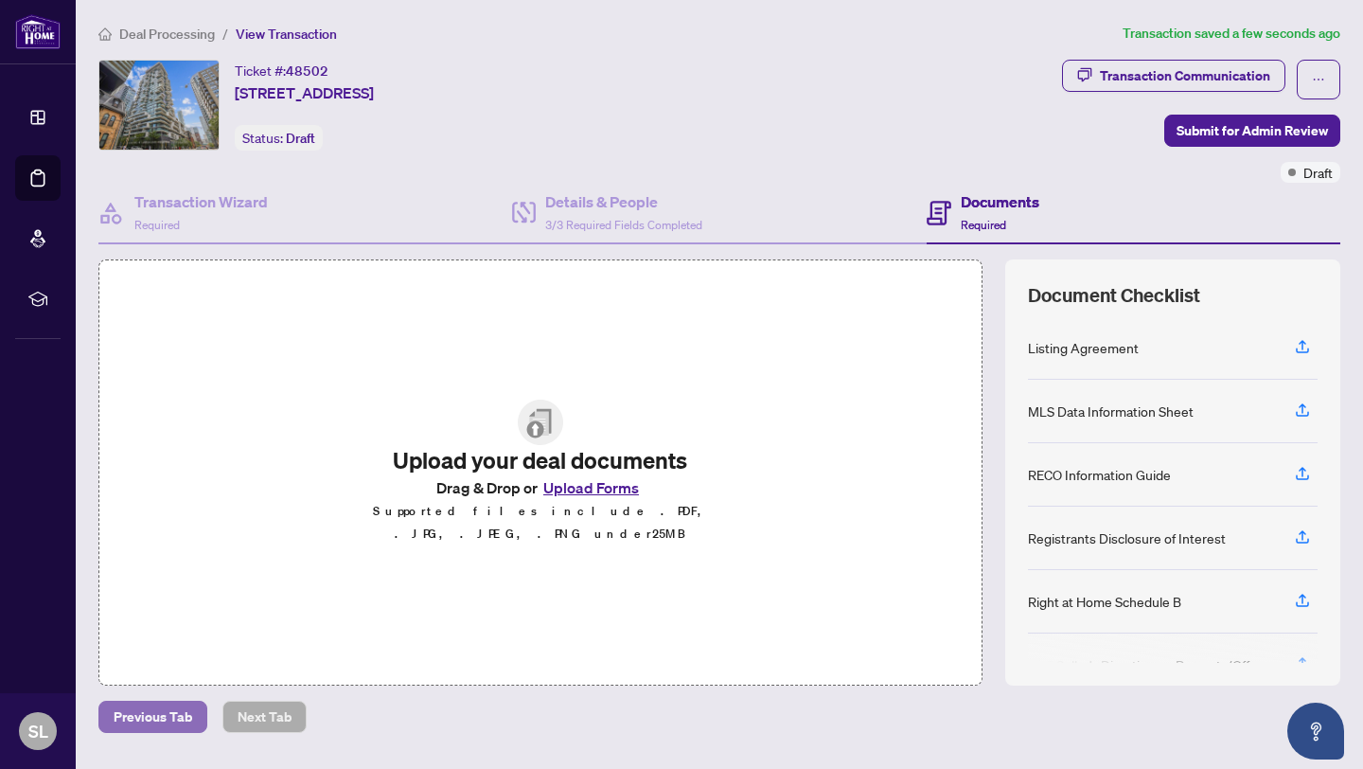
click at [170, 719] on span "Previous Tab" at bounding box center [153, 716] width 79 height 30
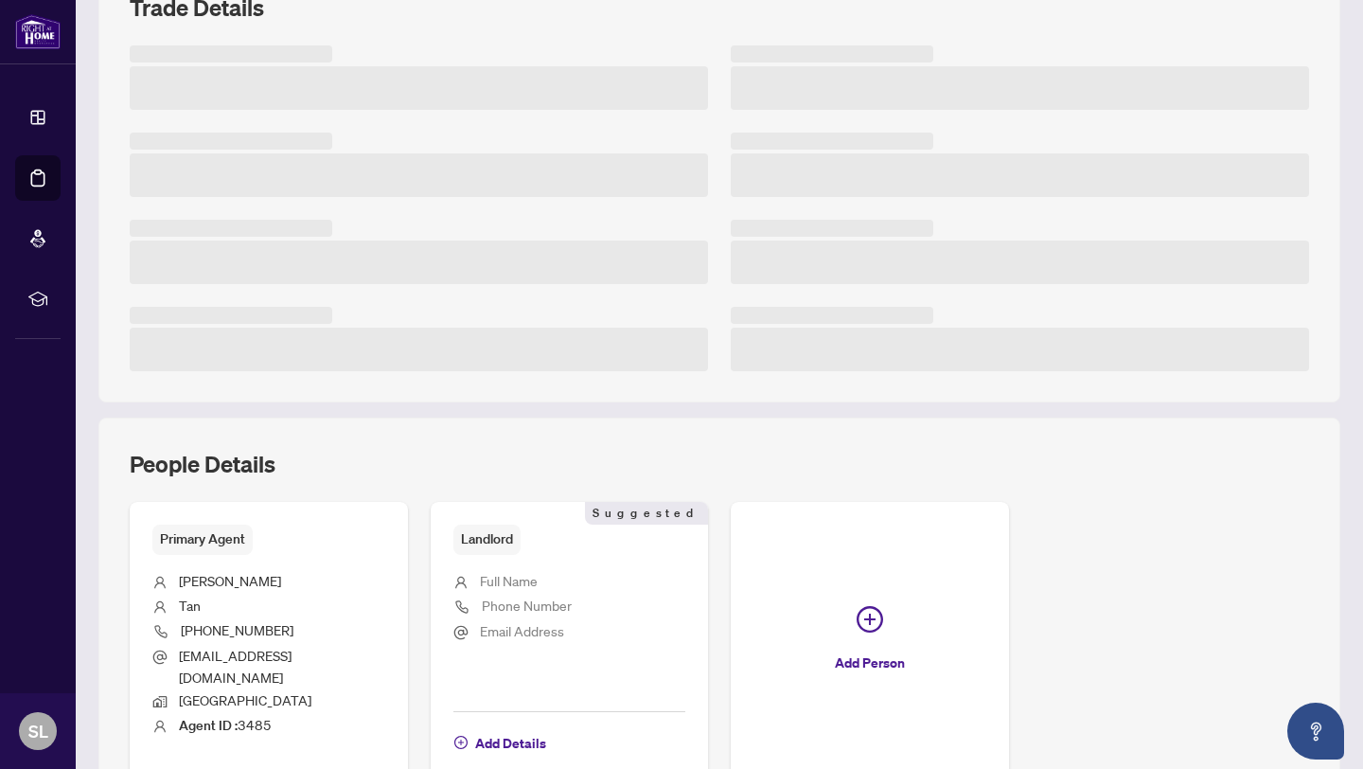
scroll to position [457, 0]
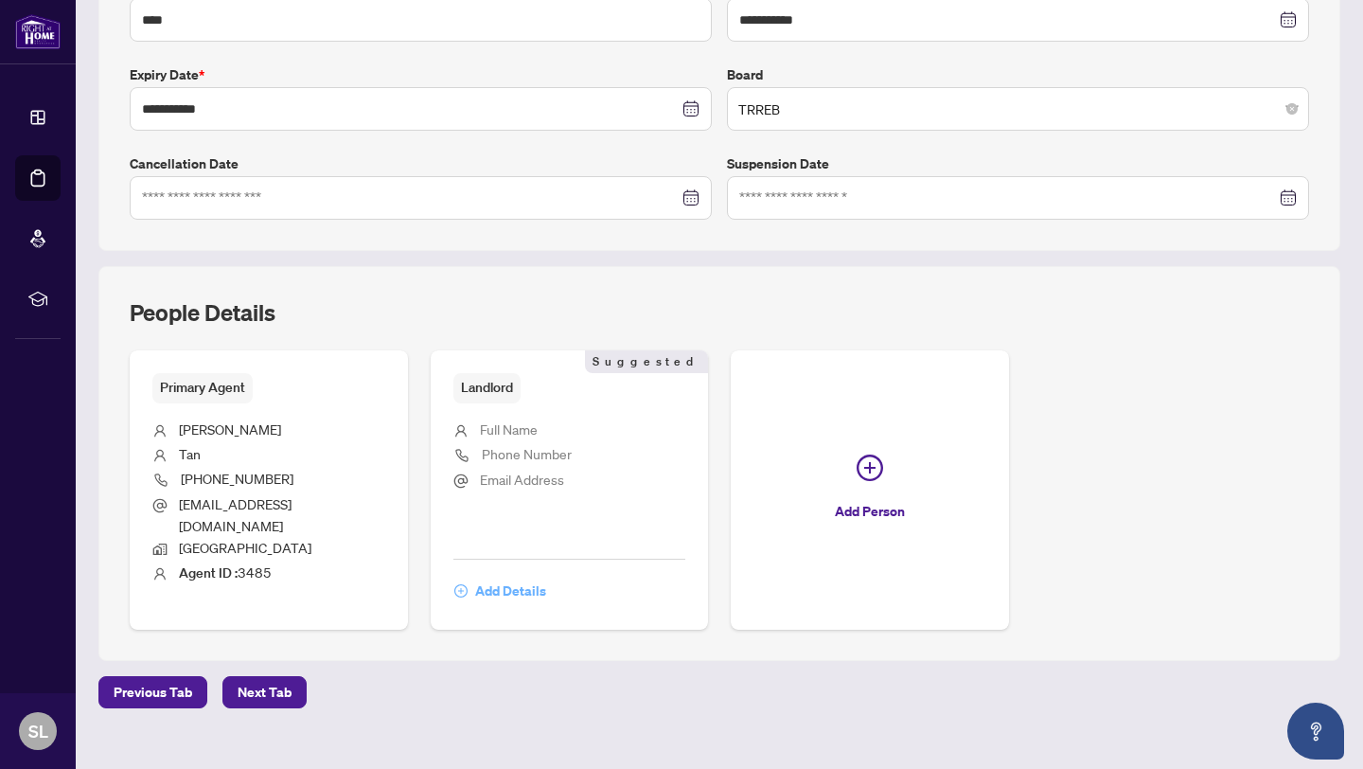
click at [487, 576] on span "Add Details" at bounding box center [510, 591] width 71 height 30
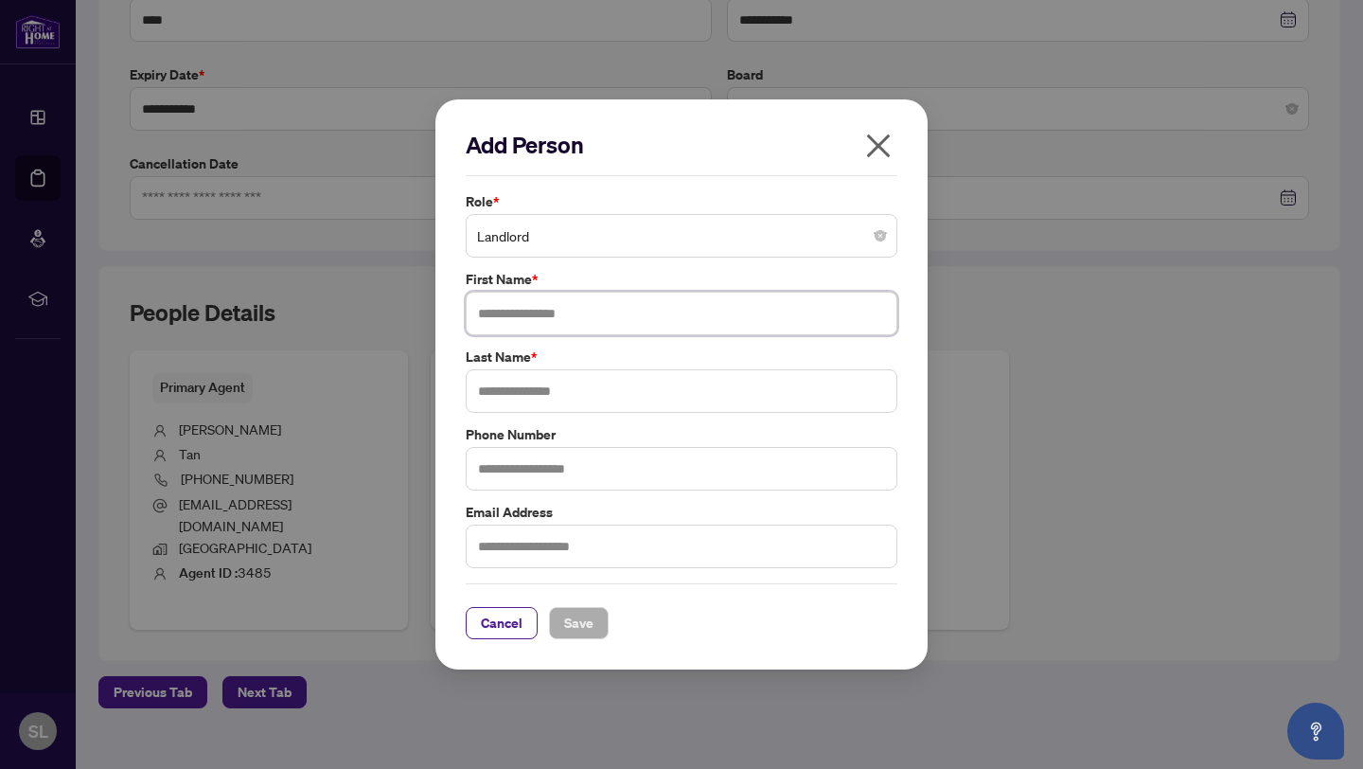
click at [587, 306] on input "text" at bounding box center [682, 314] width 432 height 44
type input "**********"
click at [557, 399] on input "text" at bounding box center [682, 391] width 432 height 44
type input "**"
click at [530, 469] on input "text" at bounding box center [682, 469] width 432 height 44
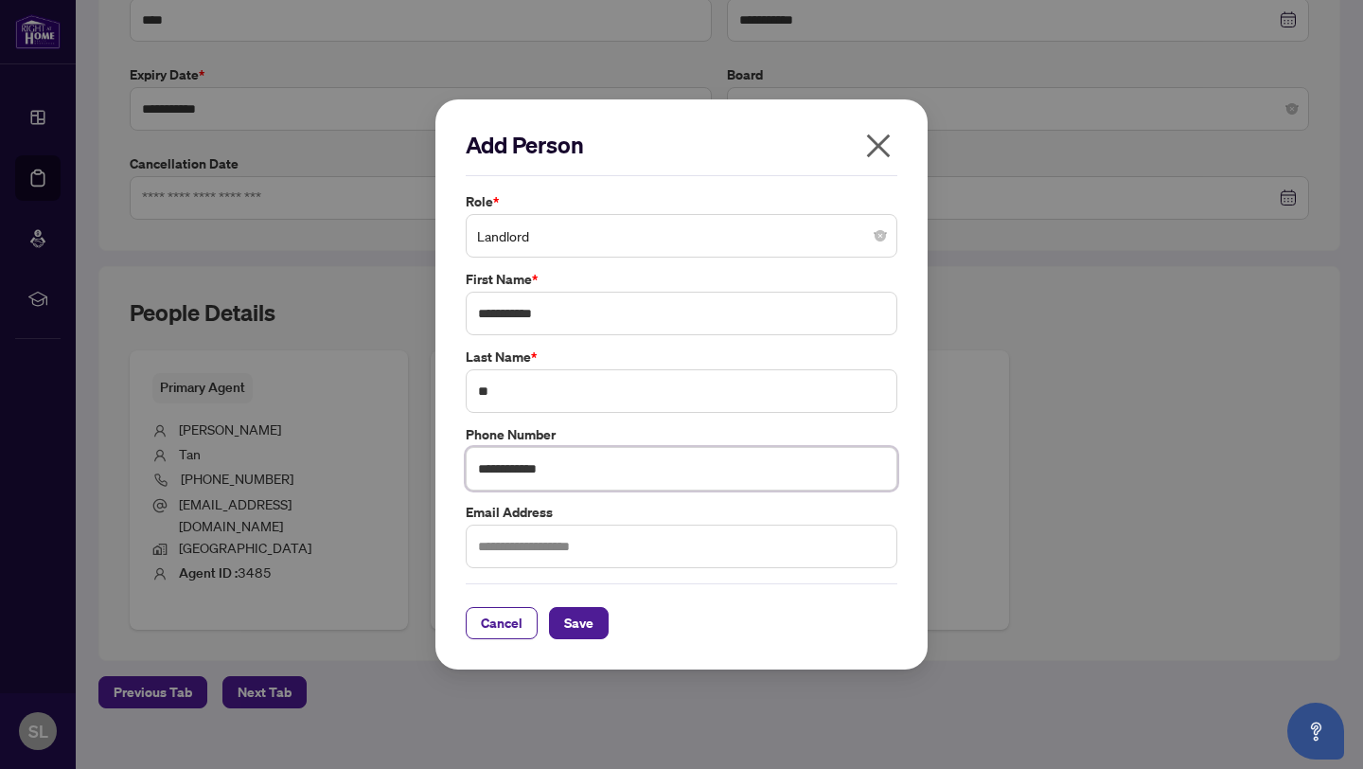
type input "**********"
click at [528, 553] on input "text" at bounding box center [682, 546] width 432 height 44
type input "**********"
click at [596, 615] on button "Save" at bounding box center [579, 623] width 60 height 32
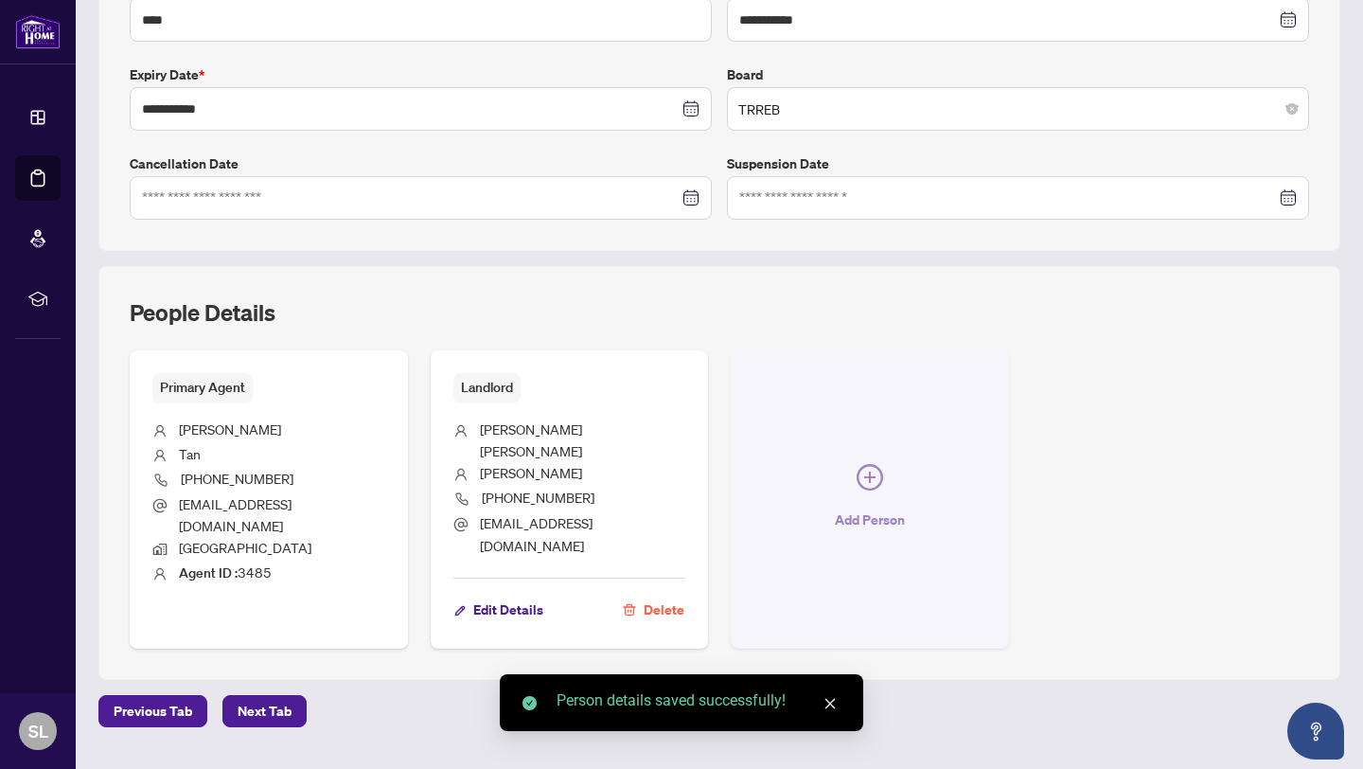
click at [864, 471] on icon "plus-circle" at bounding box center [869, 476] width 11 height 11
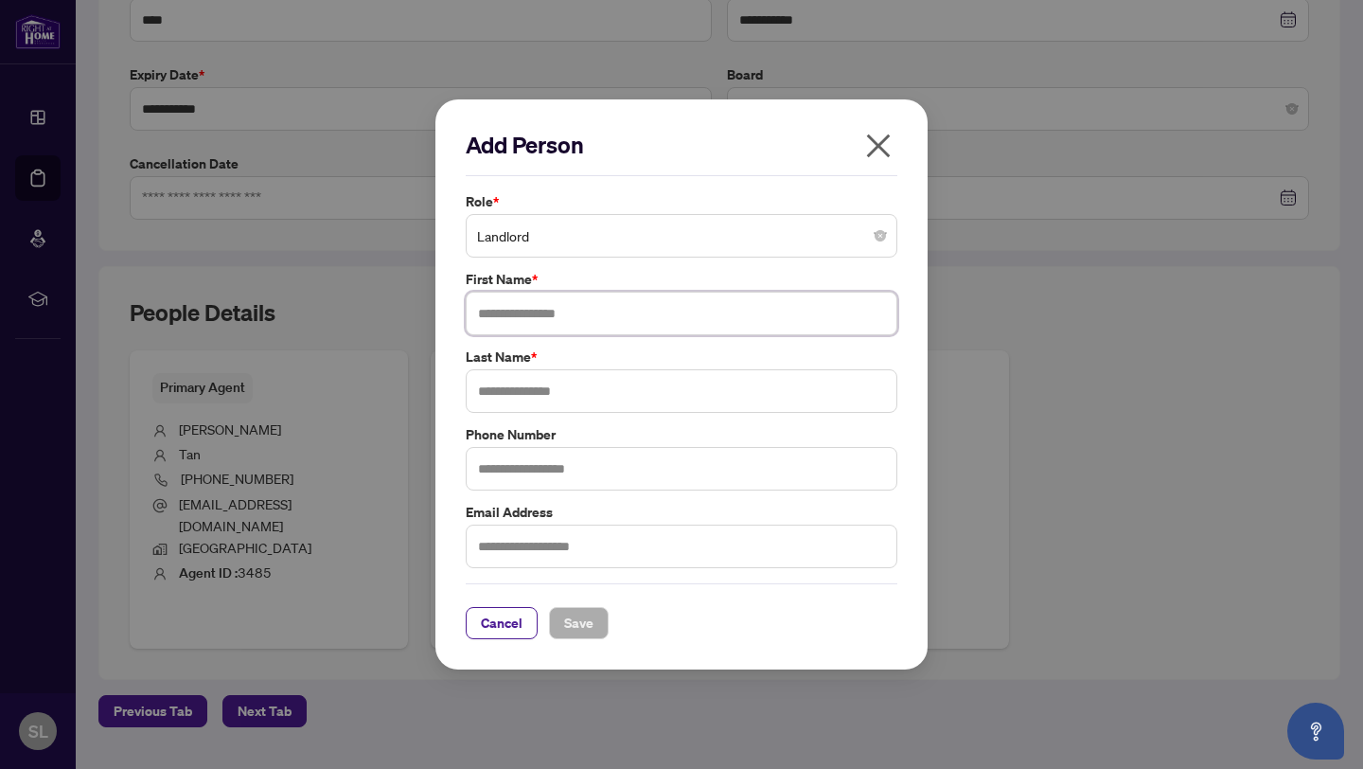
click at [592, 314] on input "text" at bounding box center [682, 314] width 432 height 44
type input "********"
click at [517, 388] on input "text" at bounding box center [682, 391] width 432 height 44
type input "***"
click at [536, 472] on input "text" at bounding box center [682, 469] width 432 height 44
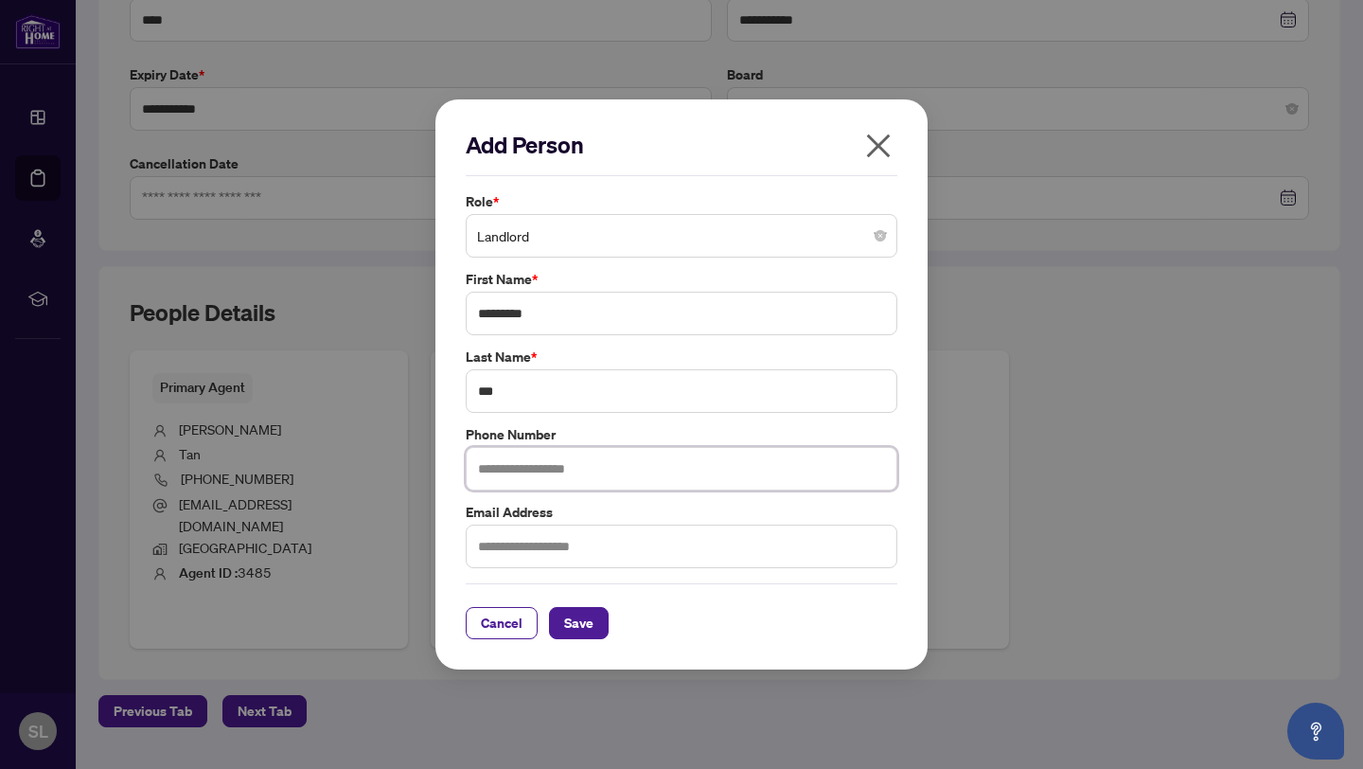
type input "**********"
click at [600, 540] on input "text" at bounding box center [682, 546] width 432 height 44
type input "**********"
click at [570, 626] on span "Save" at bounding box center [578, 623] width 29 height 30
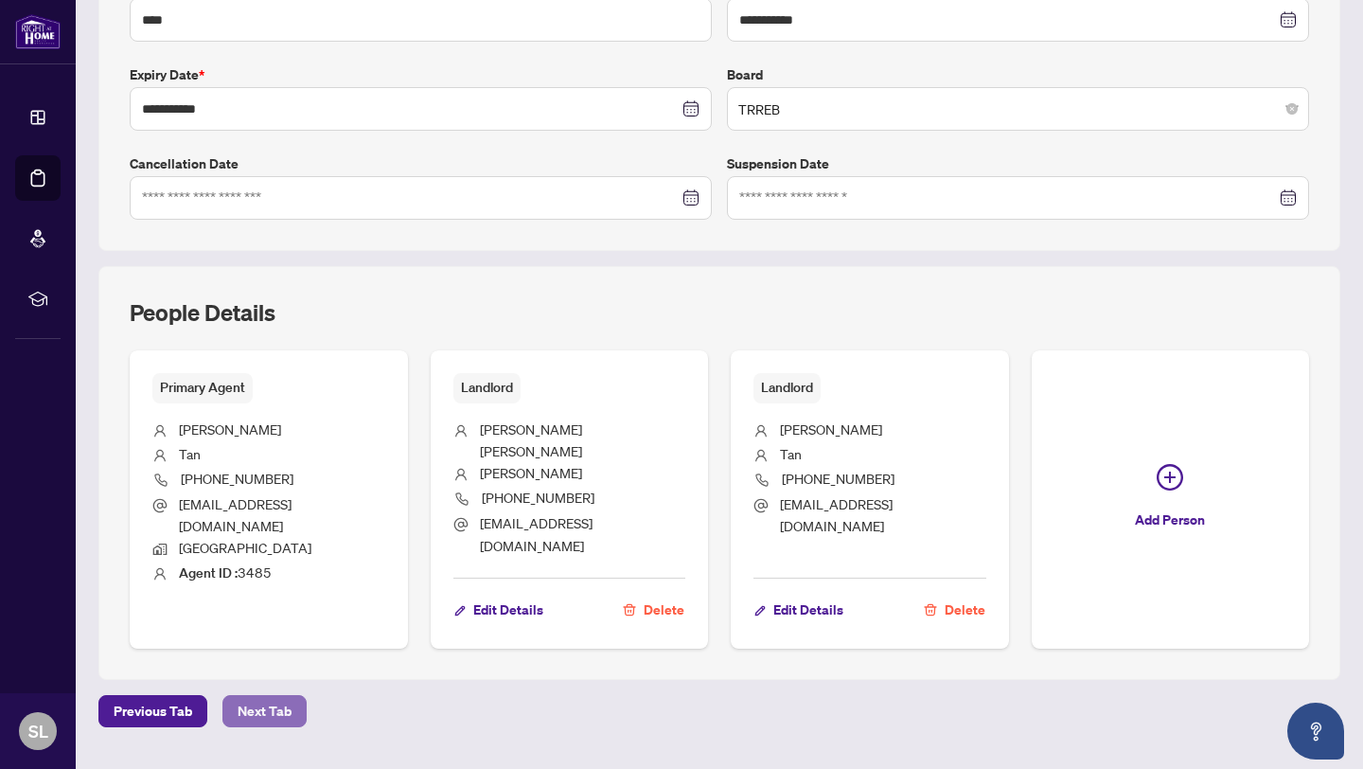
click at [275, 696] on span "Next Tab" at bounding box center [265, 711] width 54 height 30
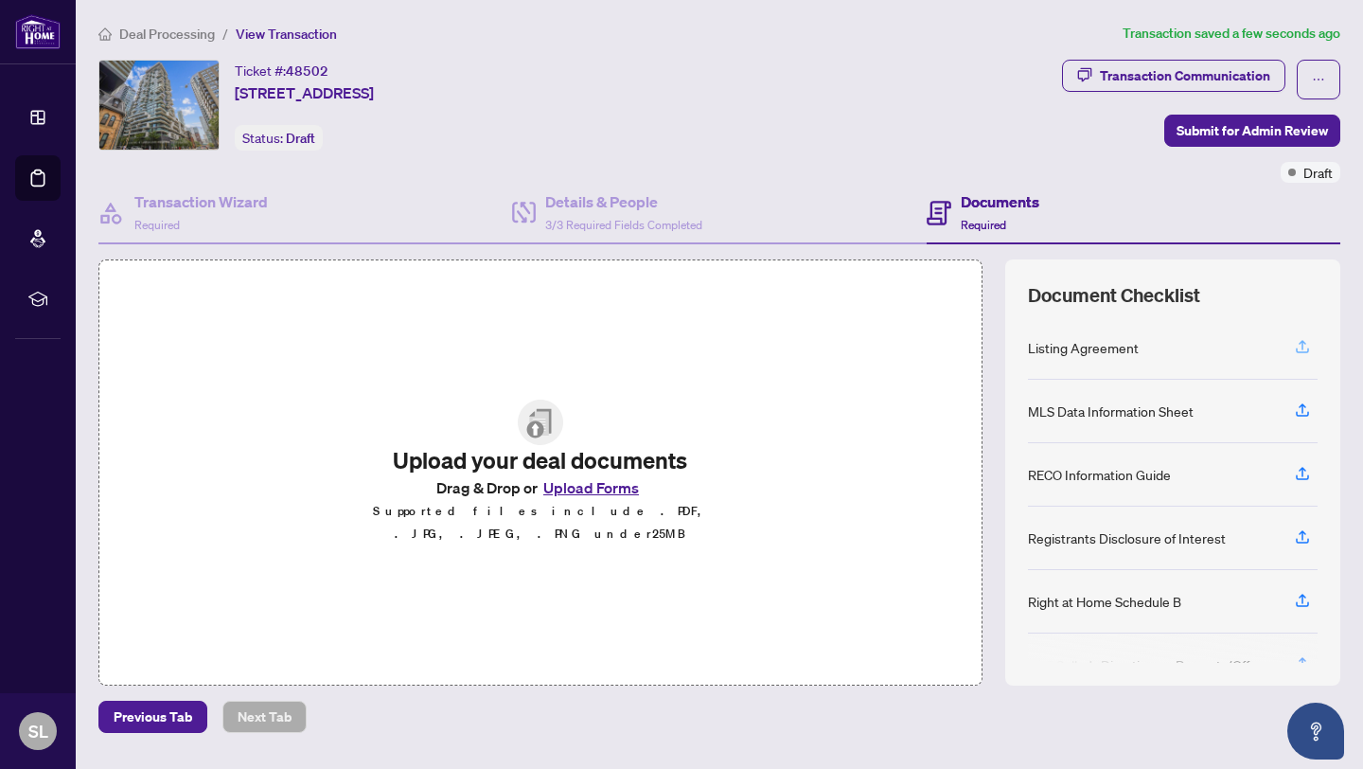
click at [1294, 343] on icon "button" at bounding box center [1302, 346] width 17 height 17
click at [1294, 345] on icon "button" at bounding box center [1302, 346] width 17 height 17
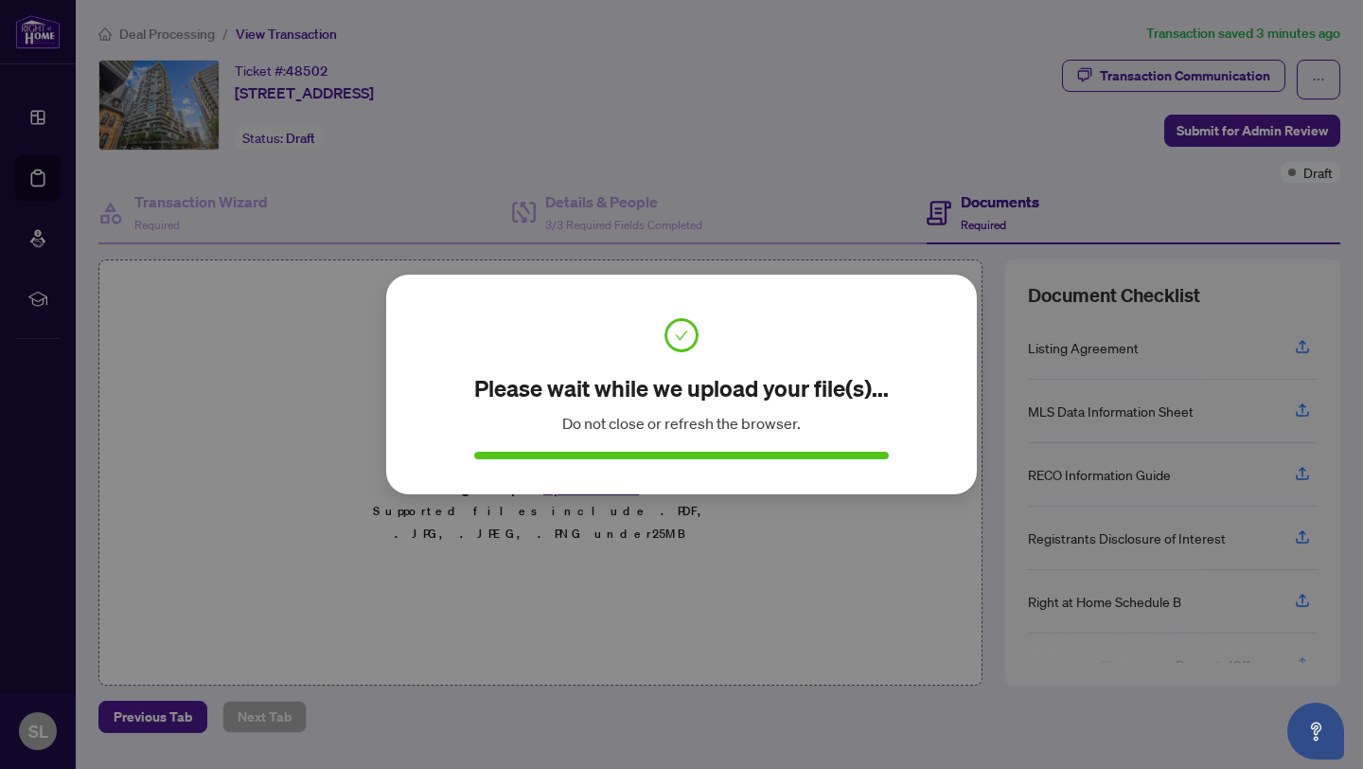
click at [1291, 407] on div "Please wait while we upload your file(s)... Do not close or refresh the browser…" at bounding box center [681, 384] width 1363 height 769
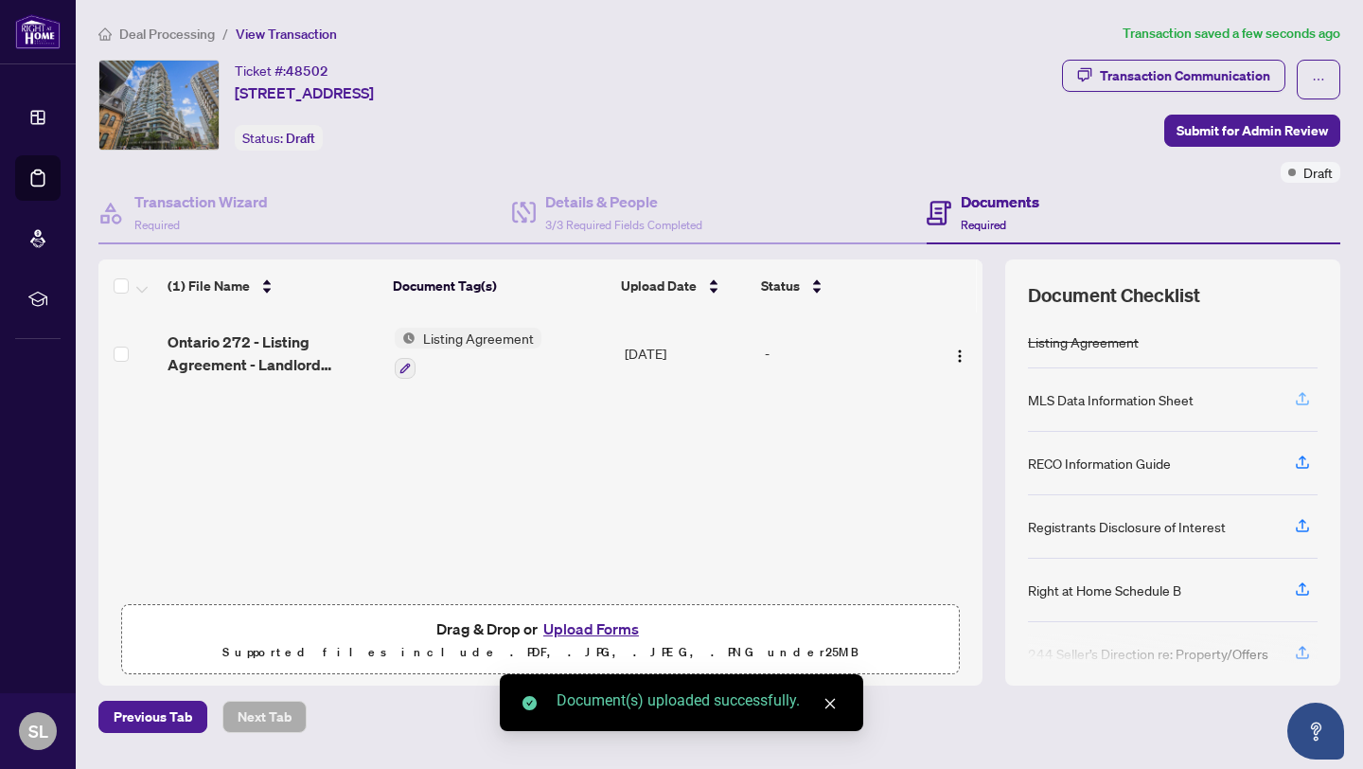
click at [1299, 399] on icon "button" at bounding box center [1303, 396] width 8 height 9
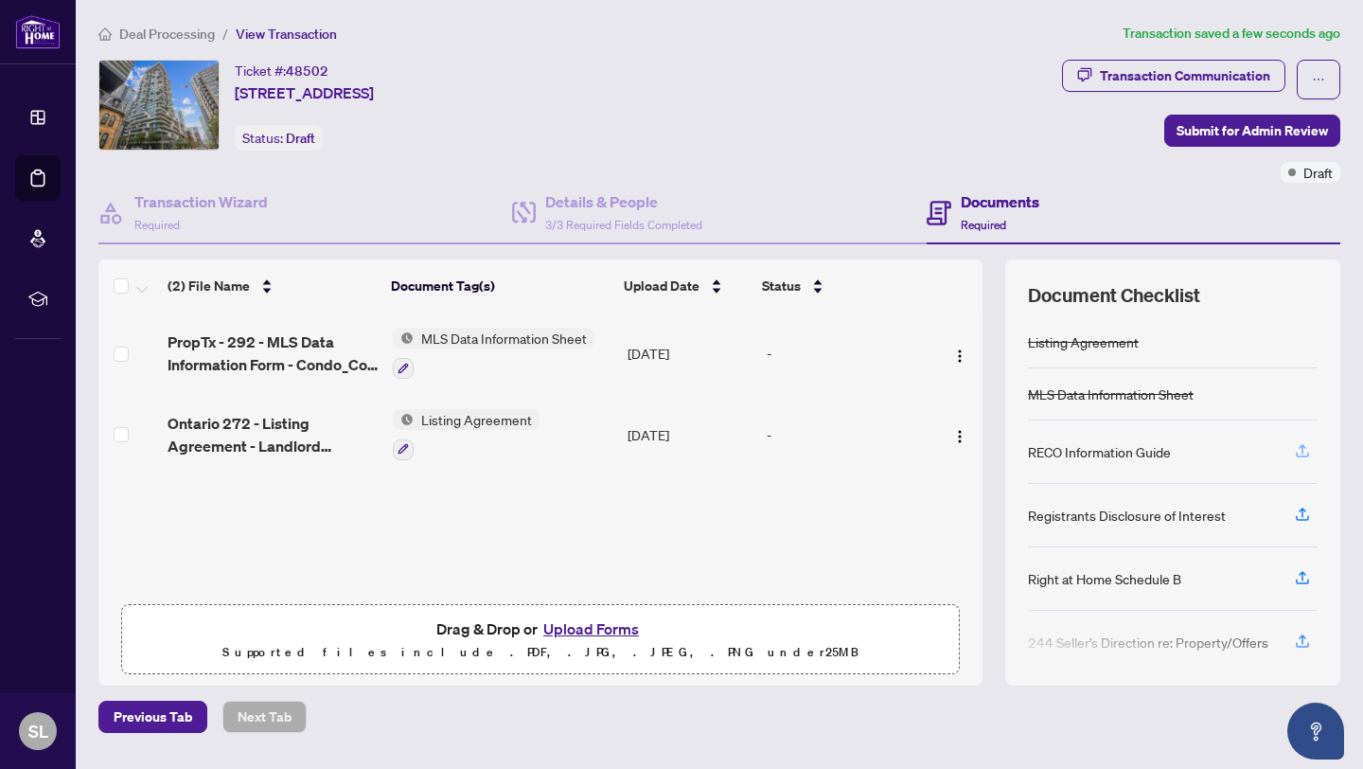
click at [1294, 448] on icon "button" at bounding box center [1302, 450] width 17 height 17
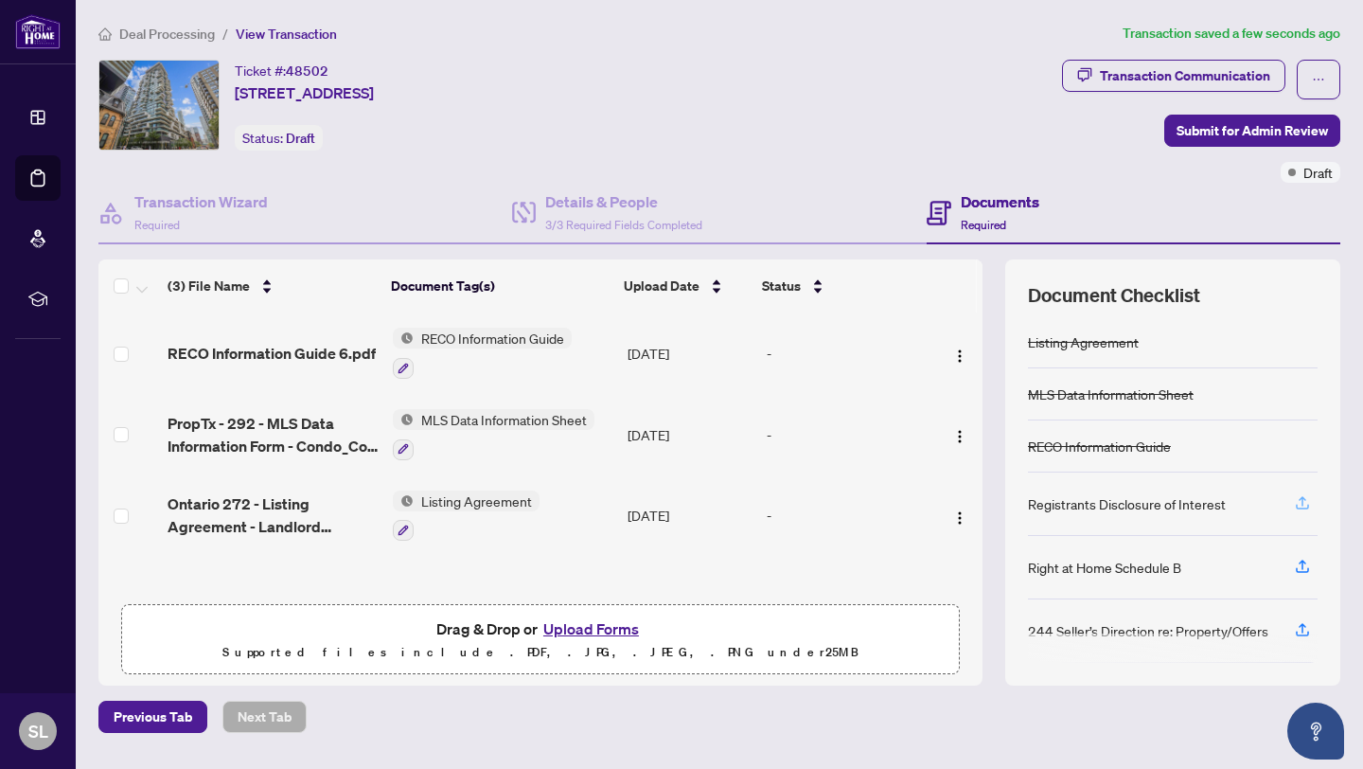
click at [1294, 497] on icon "button" at bounding box center [1302, 502] width 17 height 17
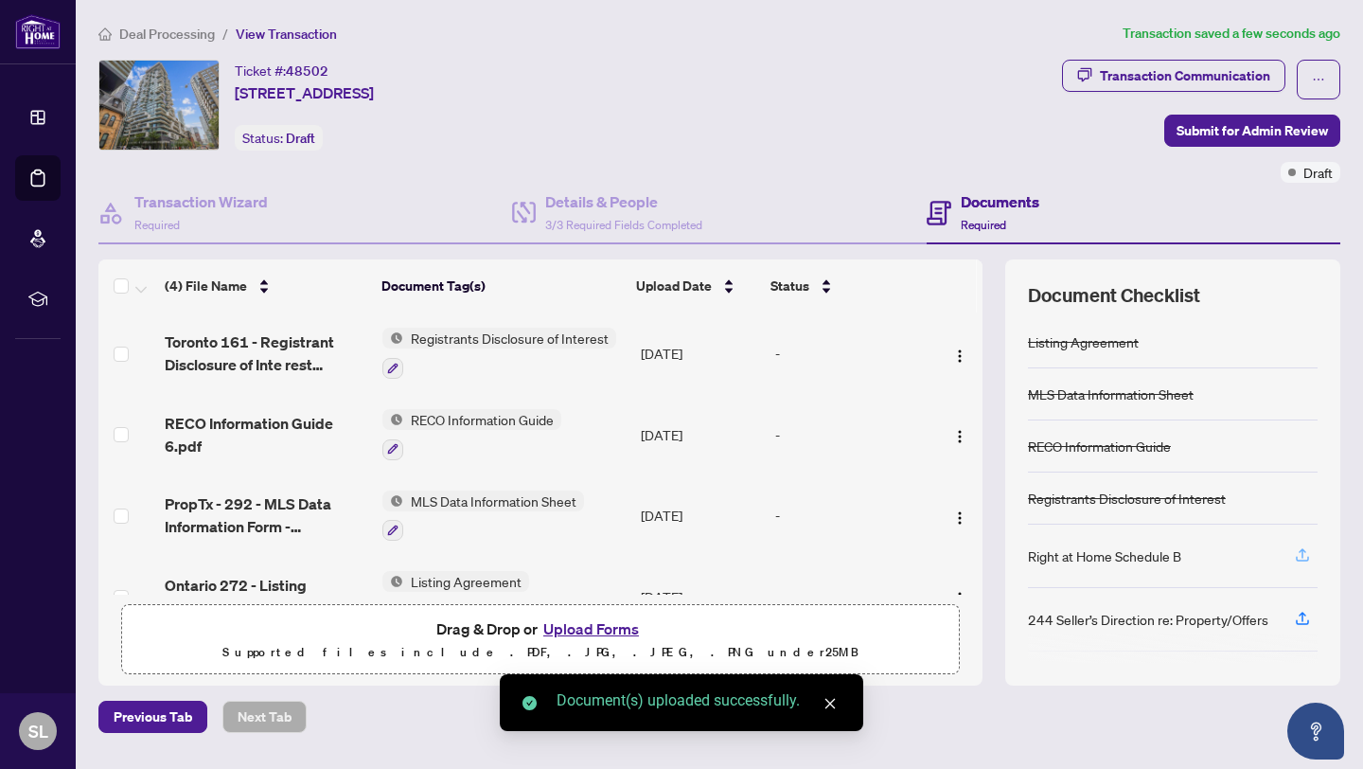
click at [1294, 553] on icon "button" at bounding box center [1302, 554] width 17 height 17
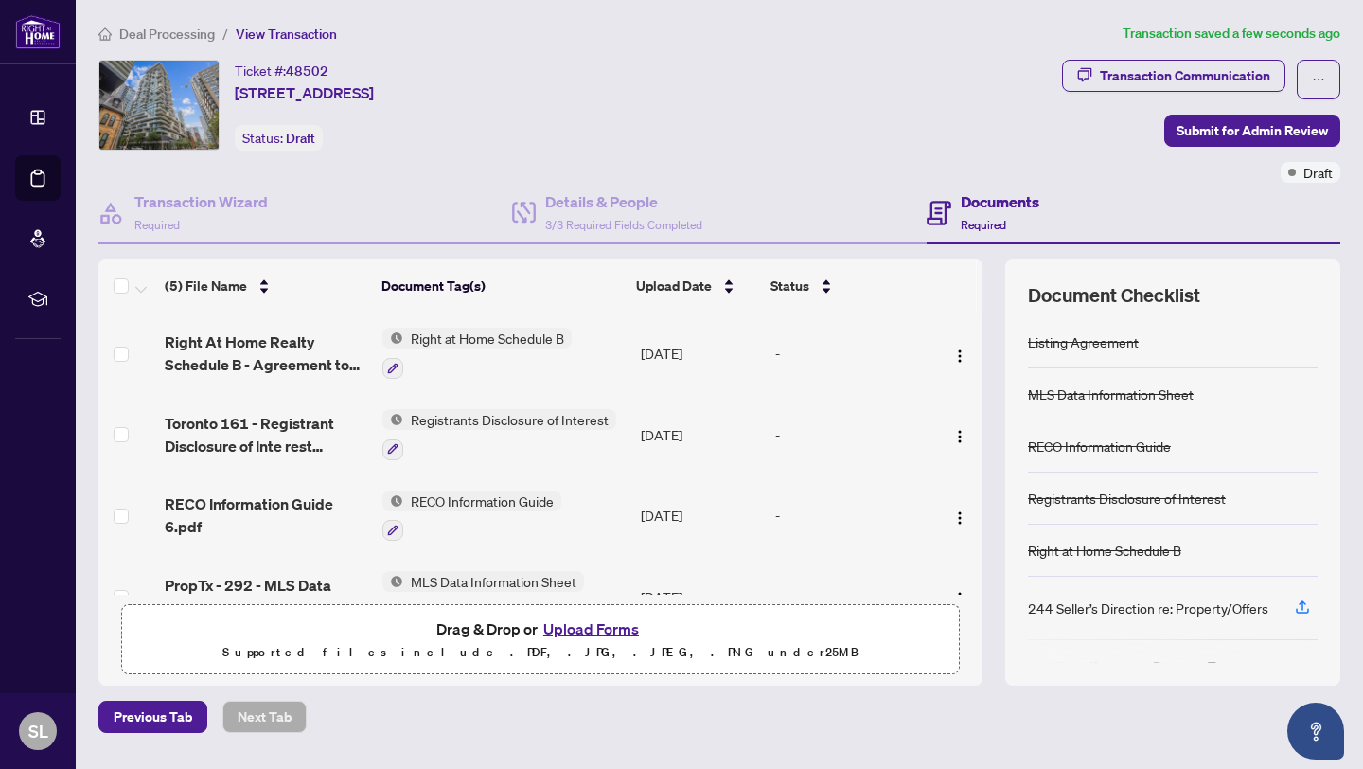
scroll to position [51, 0]
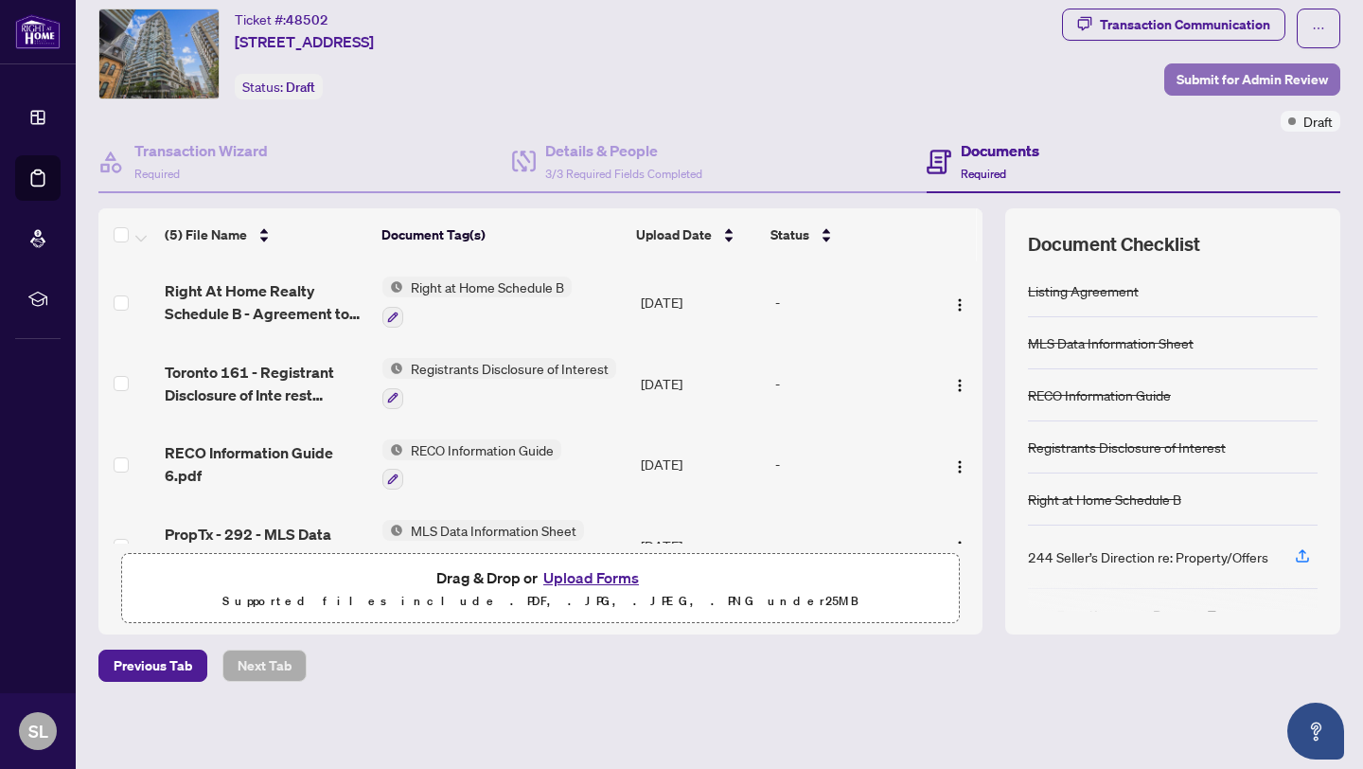
click at [1235, 83] on span "Submit for Admin Review" at bounding box center [1252, 79] width 151 height 30
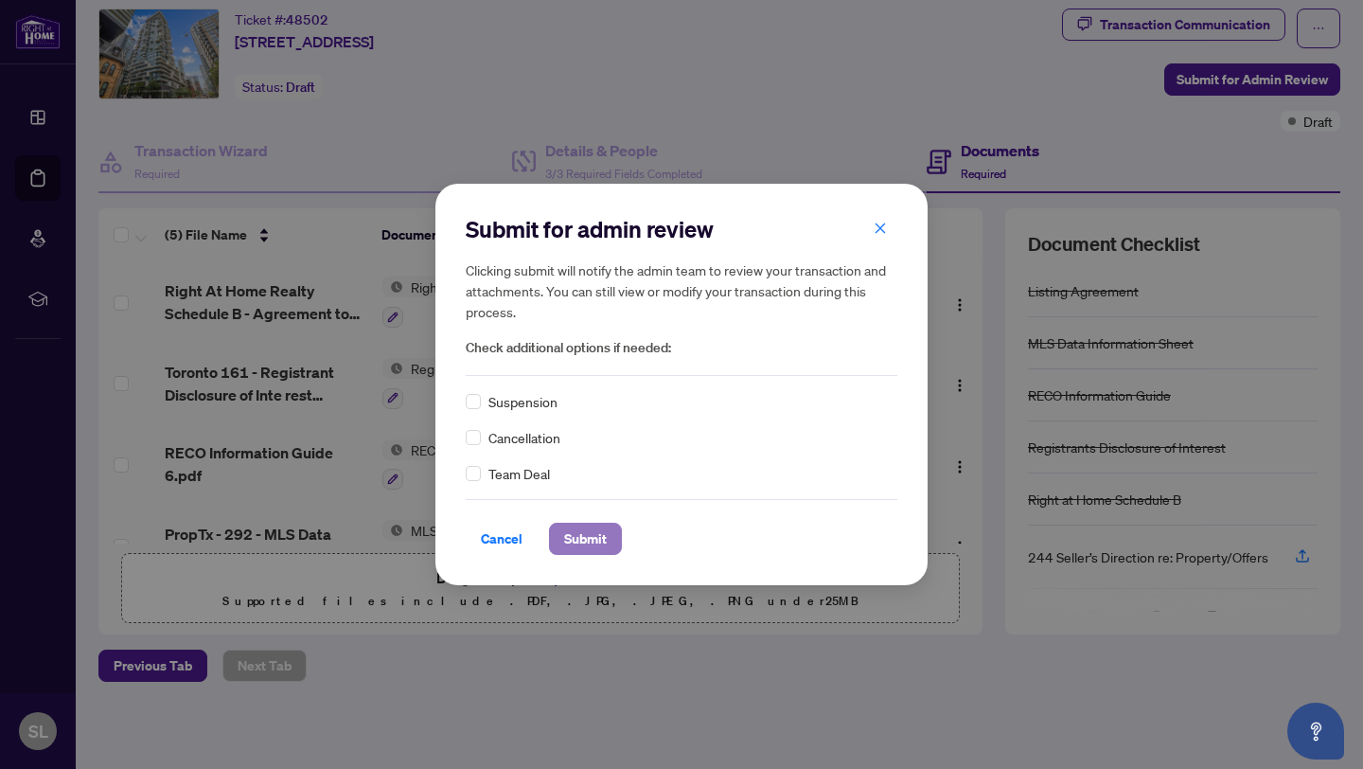
click at [585, 544] on span "Submit" at bounding box center [585, 539] width 43 height 30
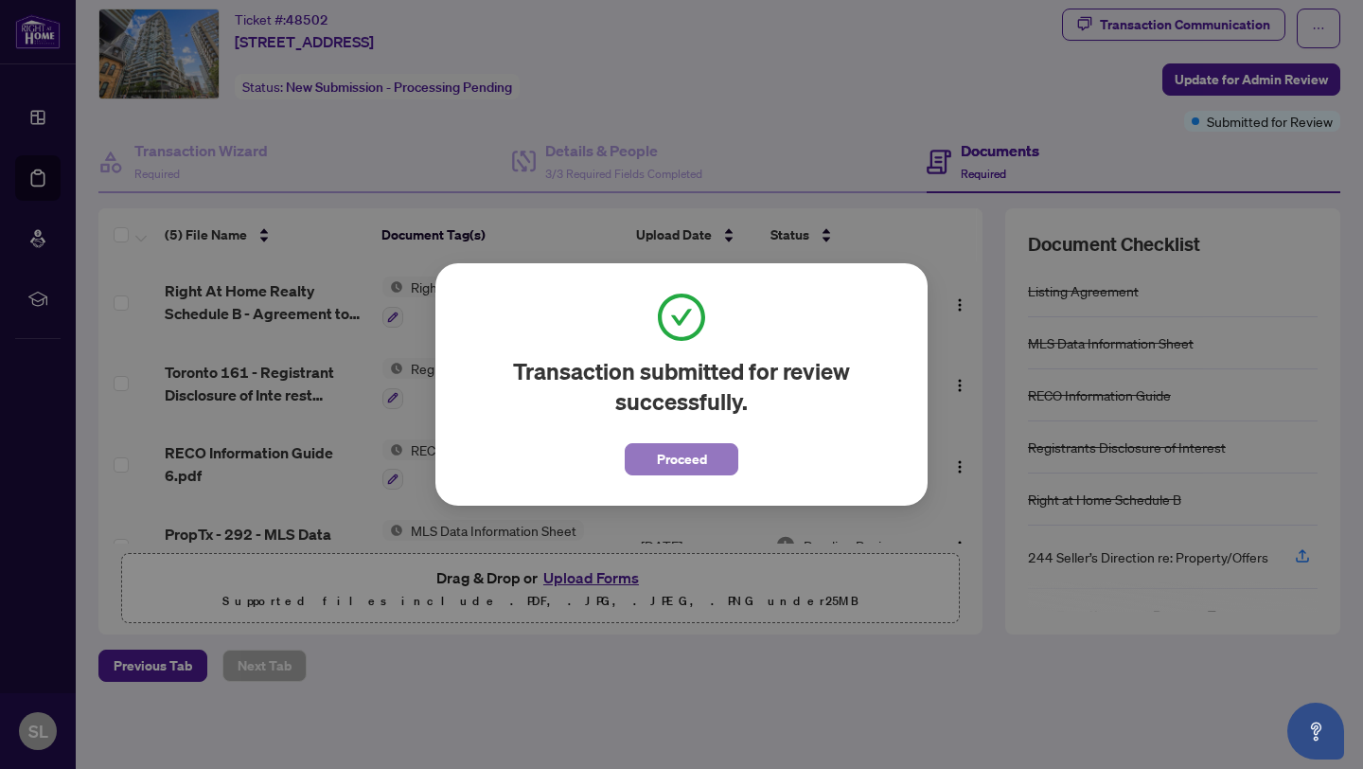
click at [647, 455] on button "Proceed" at bounding box center [682, 459] width 114 height 32
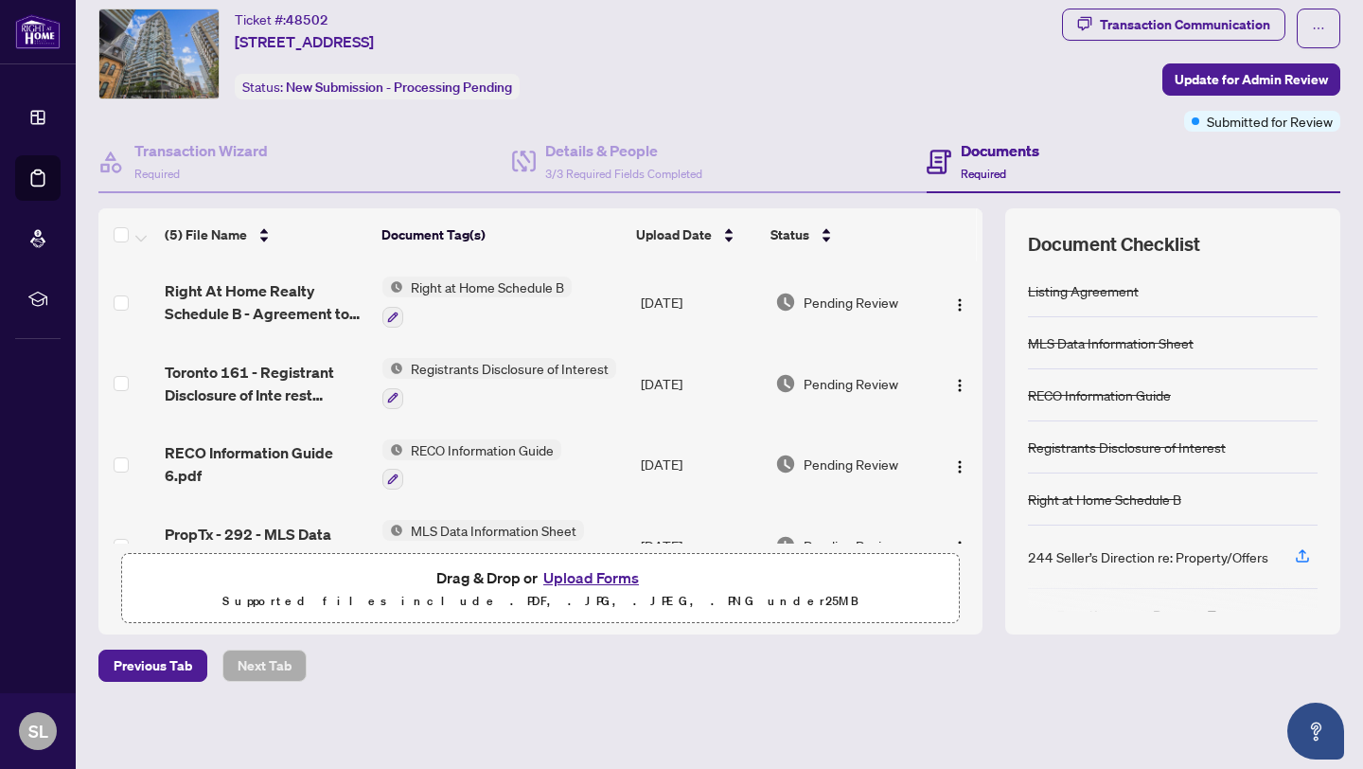
click at [934, 74] on div "Ticket #: 48502 [STREET_ADDRESS] Status: New Submission - Processing Pending" at bounding box center [576, 54] width 956 height 91
click at [1312, 19] on span "button" at bounding box center [1318, 28] width 13 height 30
click at [921, 113] on div "Ticket #: 48502 [STREET_ADDRESS] Status: New Submission - Processing Pending" at bounding box center [577, 70] width 964 height 123
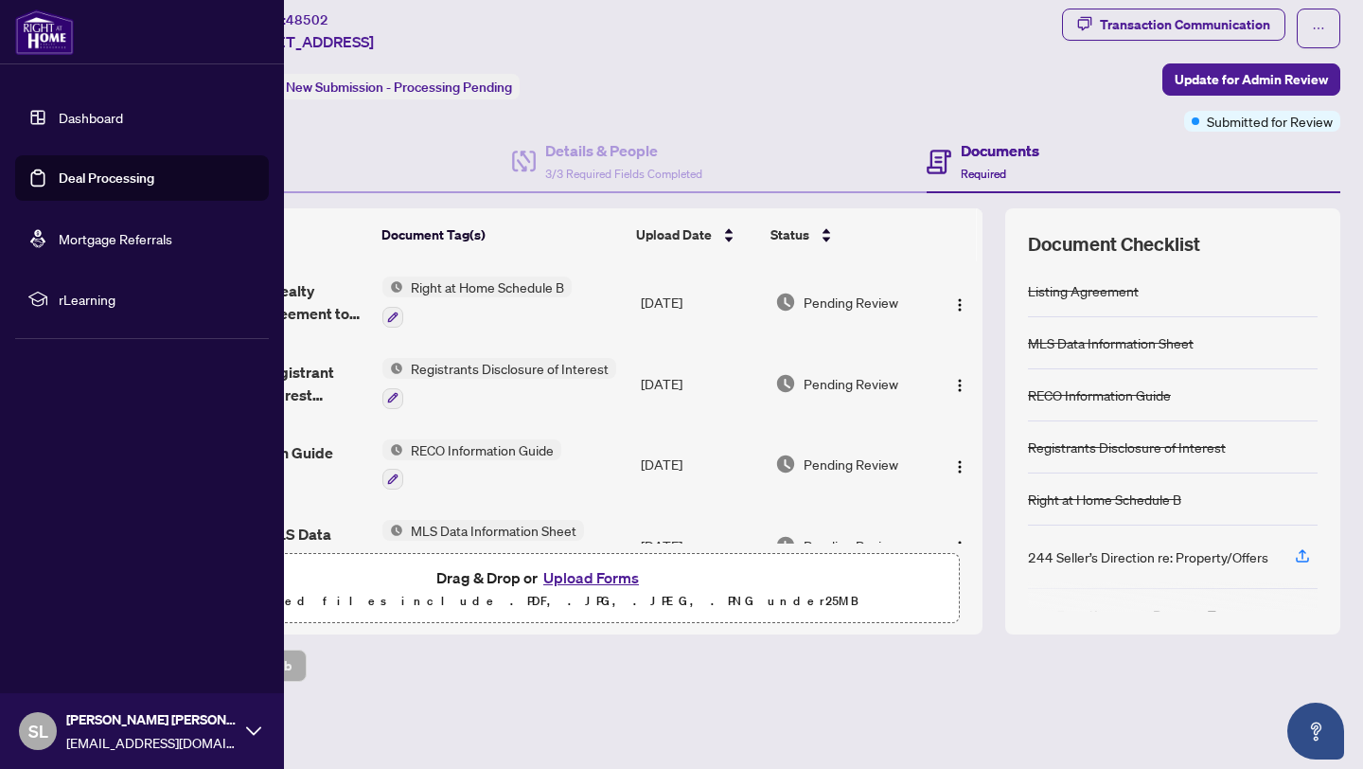
click at [59, 109] on link "Dashboard" at bounding box center [91, 117] width 64 height 17
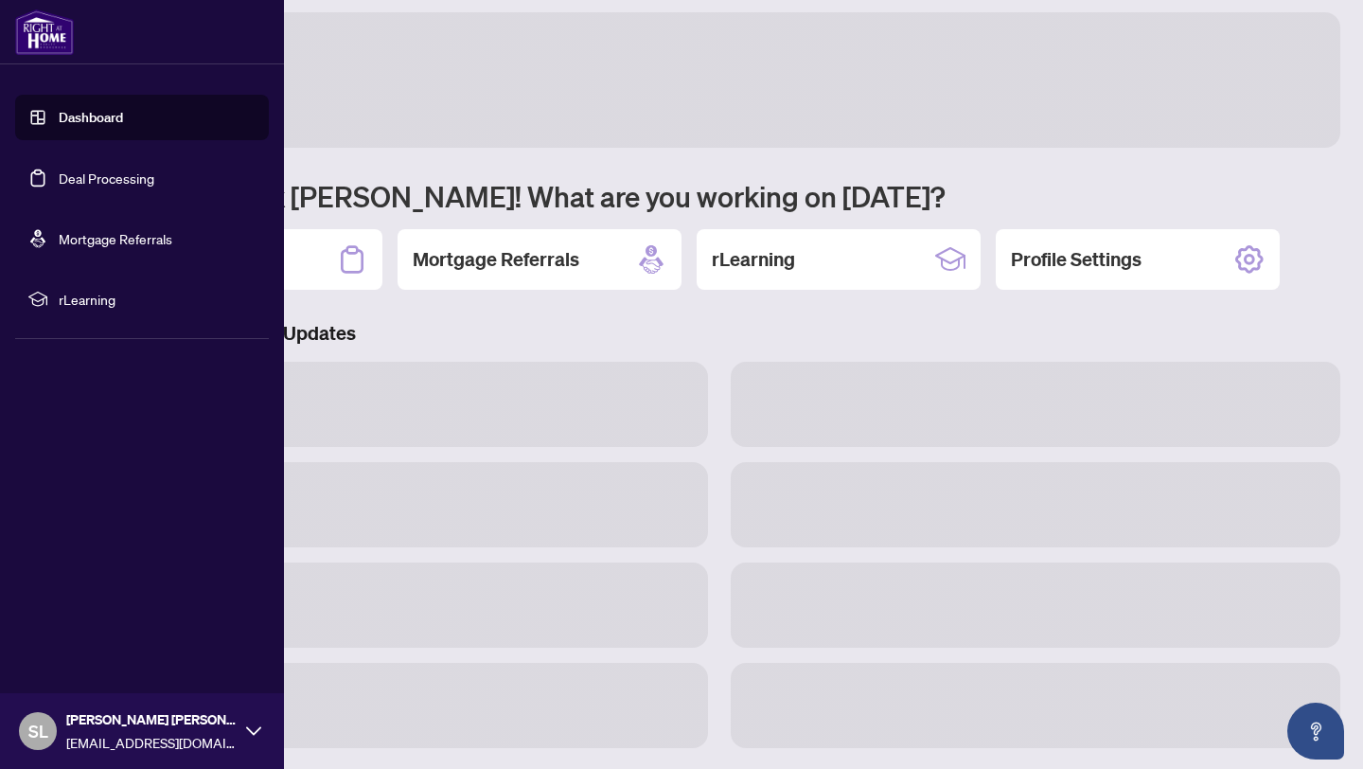
scroll to position [39, 0]
